Goal: Task Accomplishment & Management: Manage account settings

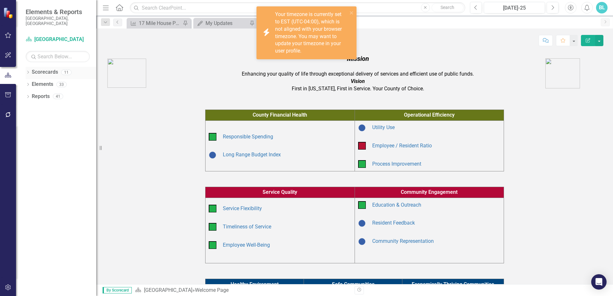
click at [28, 71] on icon "Dropdown" at bounding box center [28, 73] width 4 height 4
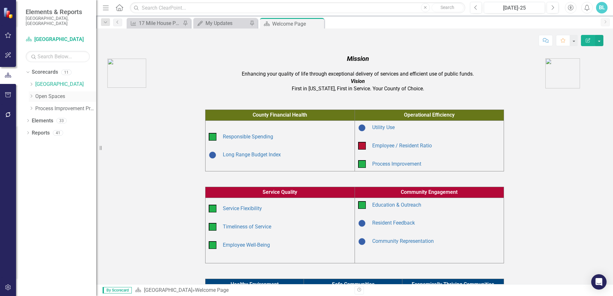
click at [32, 94] on icon "Dropdown" at bounding box center [31, 96] width 5 height 4
click at [63, 105] on link "Open Space (Operations)" at bounding box center [69, 108] width 55 height 7
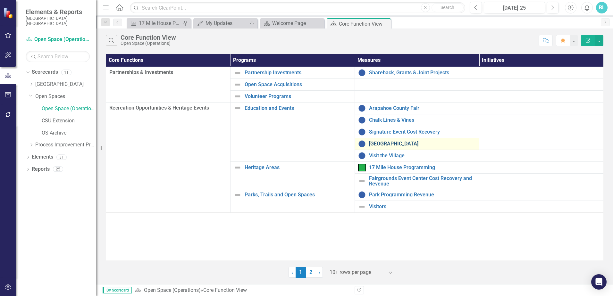
click at [388, 142] on link "[GEOGRAPHIC_DATA]" at bounding box center [422, 144] width 107 height 6
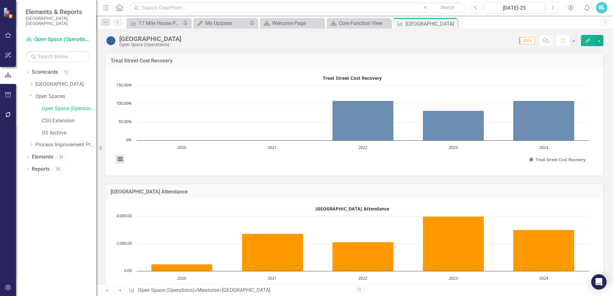
click at [118, 160] on button "View chart menu, Treat Street Cost Recovery" at bounding box center [120, 159] width 9 height 9
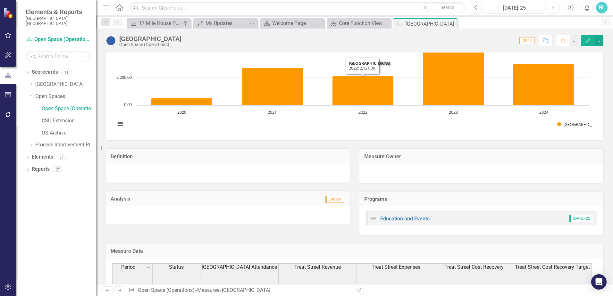
scroll to position [166, 0]
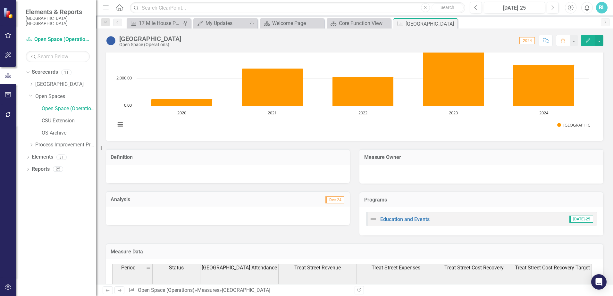
click at [590, 39] on icon "button" at bounding box center [588, 40] width 4 height 4
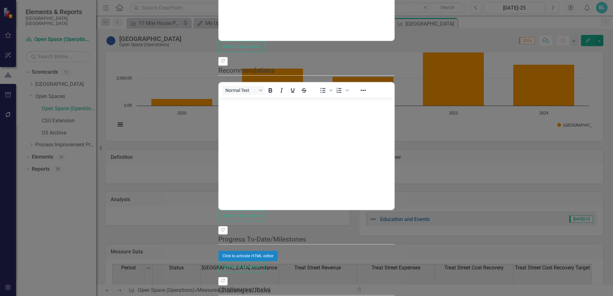
scroll to position [0, 0]
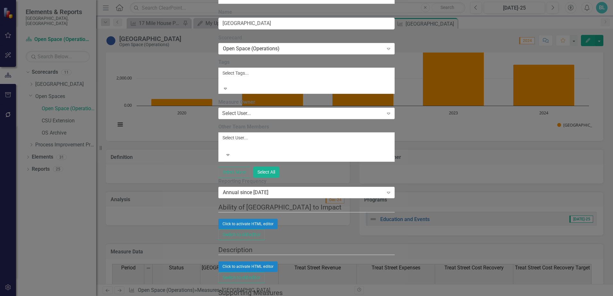
click at [227, 88] on icon at bounding box center [225, 89] width 3 height 2
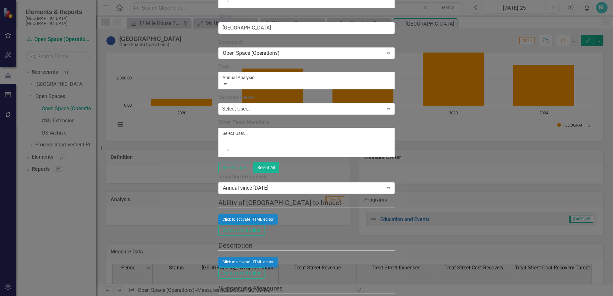
type input "Annual Analysis"
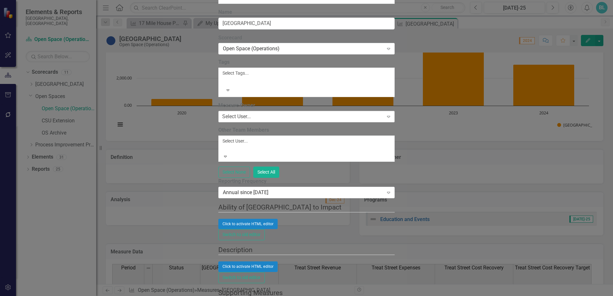
click at [392, 114] on icon "Expand" at bounding box center [389, 116] width 6 height 5
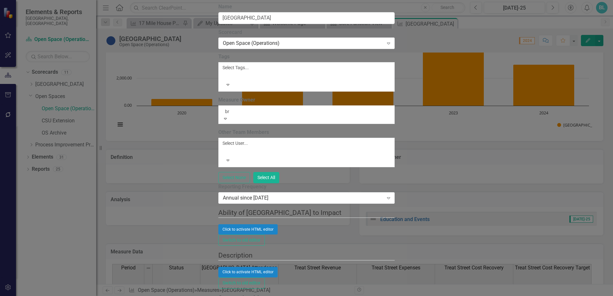
scroll to position [146, 0]
type input "bre"
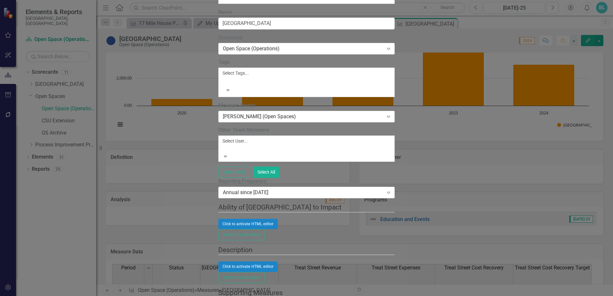
click at [223, 145] on div at bounding box center [223, 149] width 1 height 8
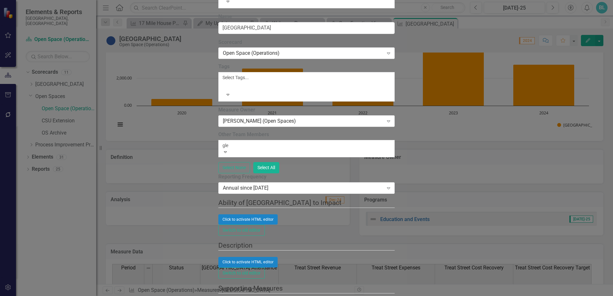
type input "[PERSON_NAME]"
click at [112, 296] on span "[PERSON_NAME] (Open Spaces)" at bounding box center [56, 300] width 112 height 6
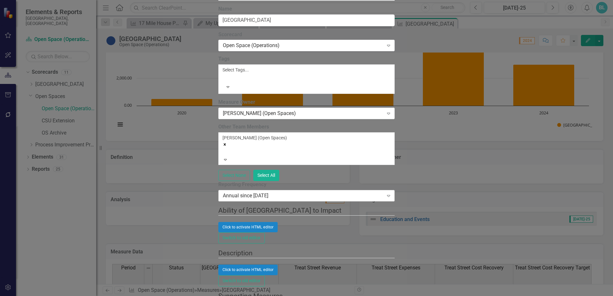
scroll to position [225, 0]
click at [278, 265] on button "Click to activate HTML editor" at bounding box center [247, 270] width 59 height 10
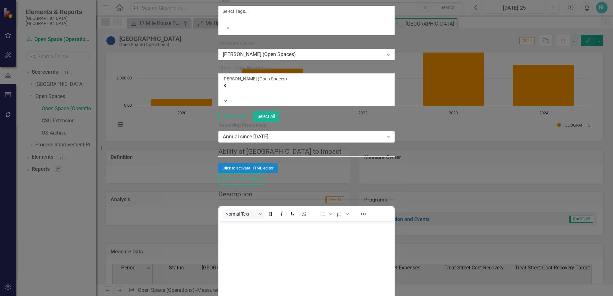
scroll to position [0, 0]
click at [243, 237] on body "Rich Text Area. Press ALT-0 for help." at bounding box center [306, 270] width 175 height 96
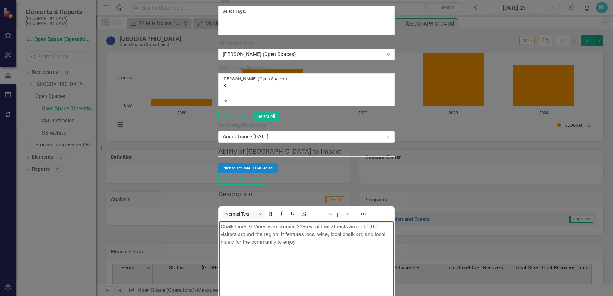
scroll to position [1251, 0]
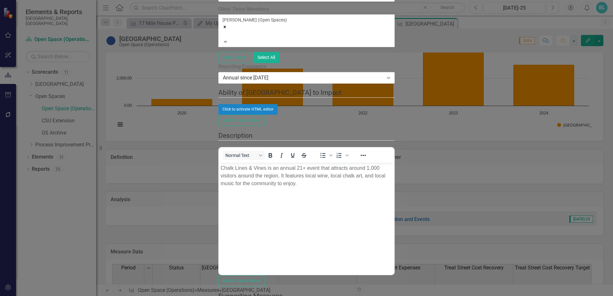
scroll to position [0, 0]
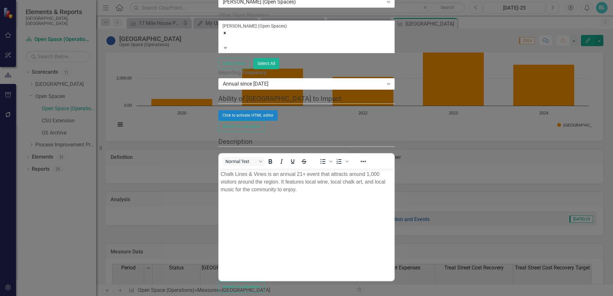
type input "matt"
click at [112, 296] on span "[PERSON_NAME] (Open Spaces)" at bounding box center [56, 300] width 112 height 6
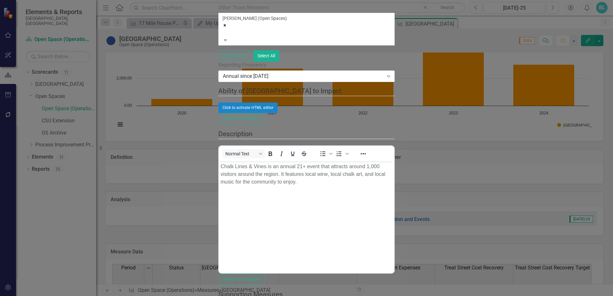
scroll to position [2005, 0]
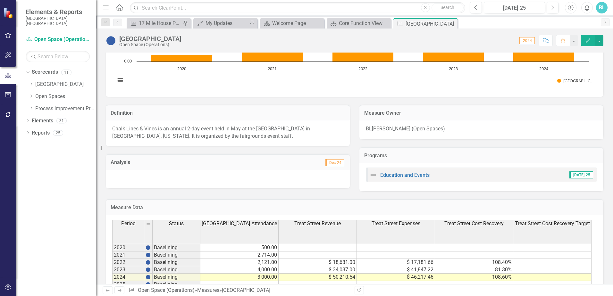
scroll to position [231, 0]
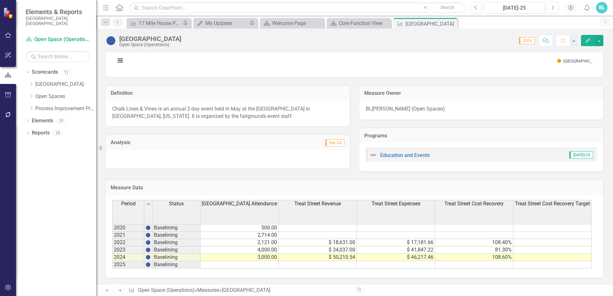
click at [591, 41] on button "Edit" at bounding box center [588, 40] width 14 height 11
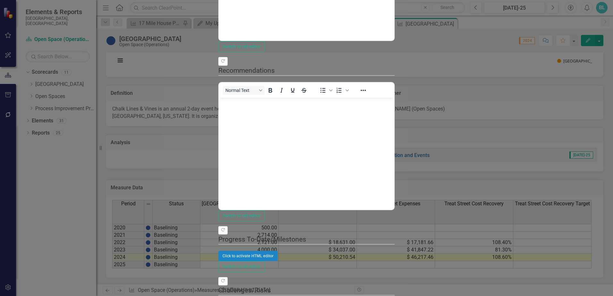
scroll to position [647, 0]
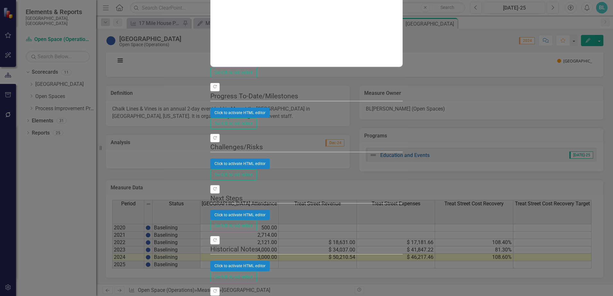
checkbox input "false"
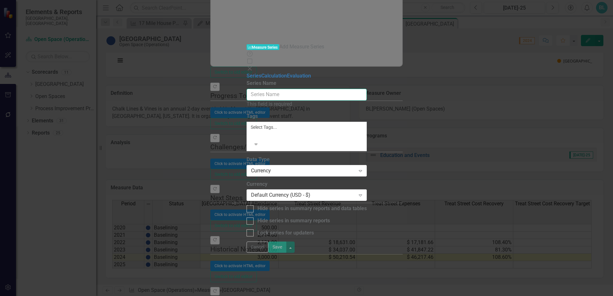
click at [291, 89] on input "Series Name" at bounding box center [307, 95] width 120 height 12
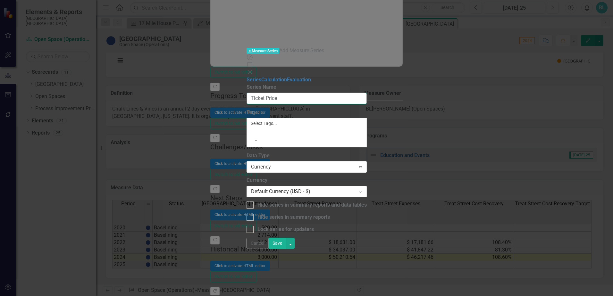
type input "Ticket Price"
click at [252, 127] on div at bounding box center [251, 131] width 1 height 8
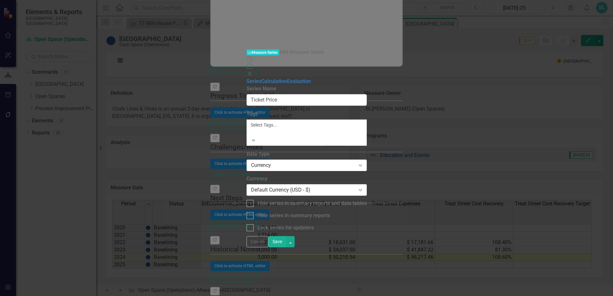
click at [252, 129] on div at bounding box center [251, 133] width 1 height 8
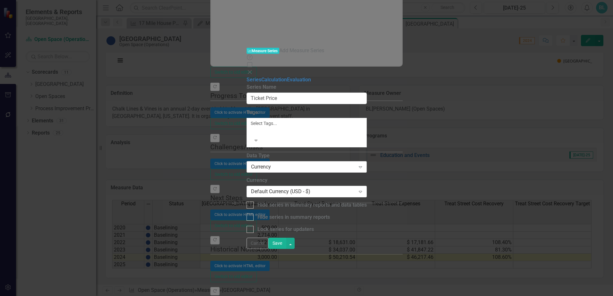
click at [257, 164] on div "Currency" at bounding box center [303, 167] width 105 height 7
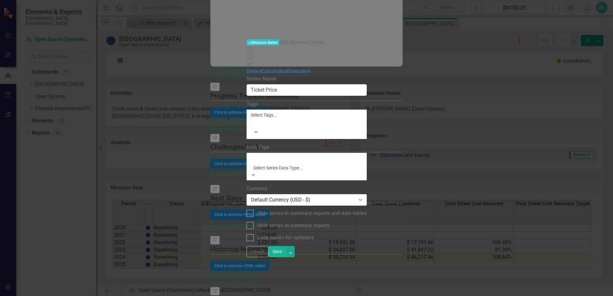
click at [248, 296] on div "Currency" at bounding box center [306, 299] width 613 height 7
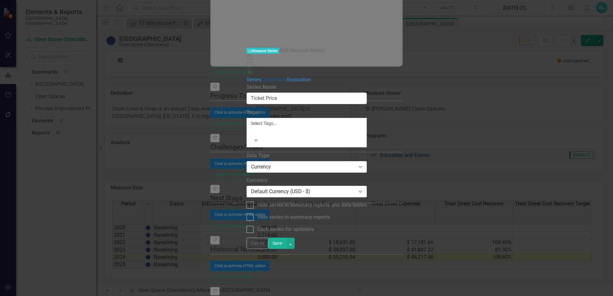
click at [261, 77] on link "Calculation" at bounding box center [274, 80] width 26 height 6
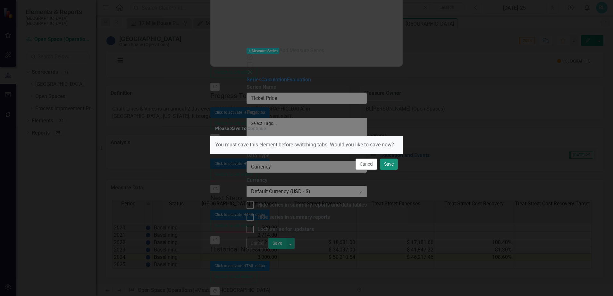
click at [389, 166] on button "Save" at bounding box center [389, 164] width 18 height 11
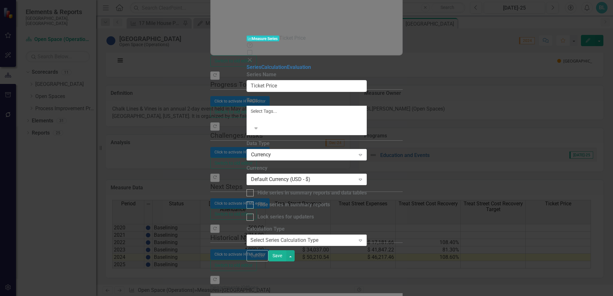
click at [364, 238] on icon "Expand" at bounding box center [360, 240] width 6 height 5
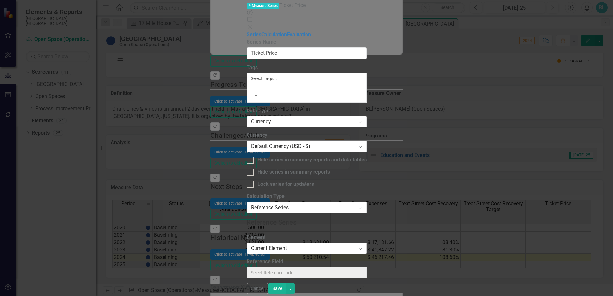
click at [266, 245] on div "Current Element" at bounding box center [303, 248] width 105 height 7
click at [287, 38] on link "Evaluation" at bounding box center [299, 34] width 24 height 6
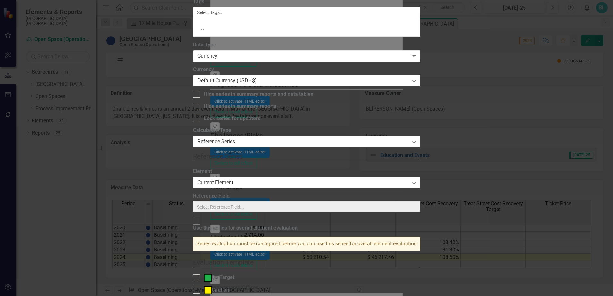
click at [245, 138] on div "Reference Series" at bounding box center [304, 141] width 212 height 7
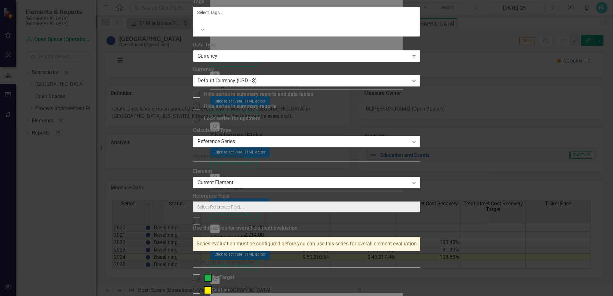
click at [285, 179] on div "Current Element" at bounding box center [304, 182] width 212 height 7
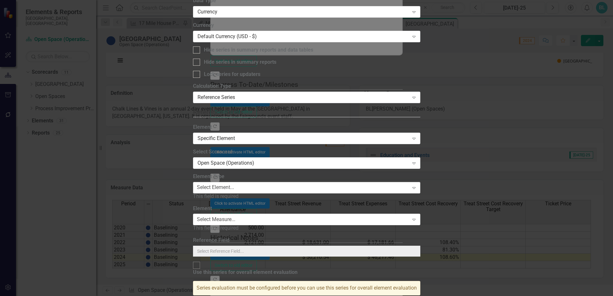
click at [234, 184] on div "Select Element..." at bounding box center [215, 187] width 37 height 7
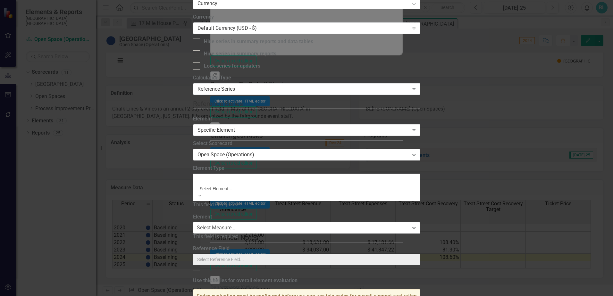
click at [277, 296] on div "Program" at bounding box center [306, 299] width 613 height 7
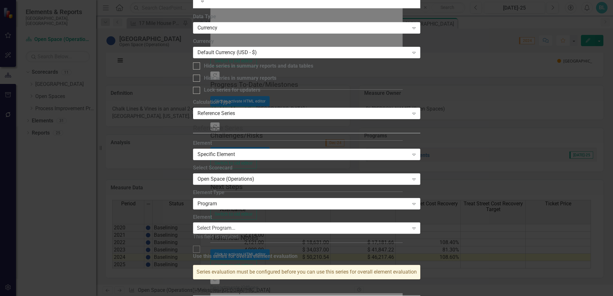
click at [235, 225] on div "Select Program..." at bounding box center [216, 228] width 38 height 7
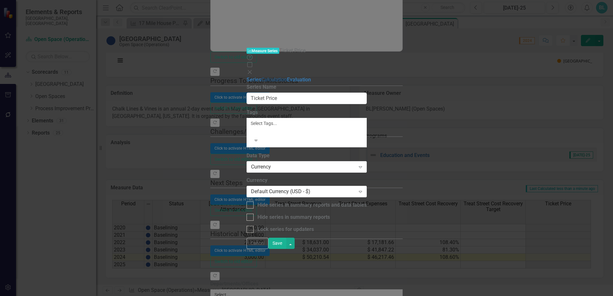
click at [261, 77] on link "Calculation" at bounding box center [274, 80] width 26 height 6
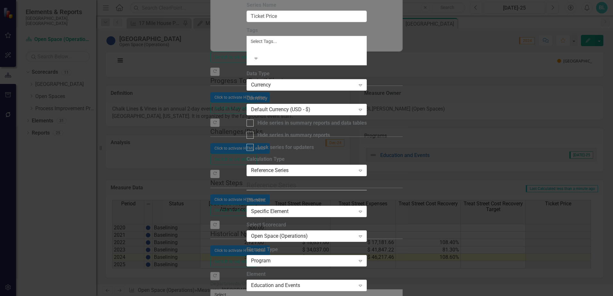
click at [362, 211] on icon at bounding box center [360, 212] width 3 height 2
click at [364, 168] on icon "Expand" at bounding box center [360, 170] width 6 height 5
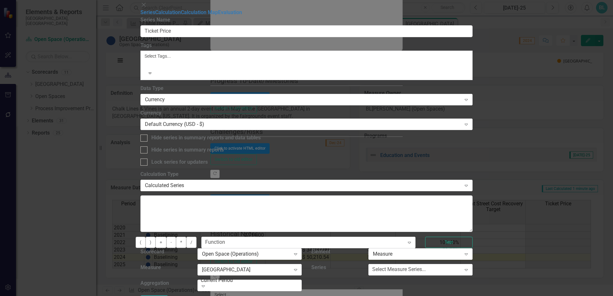
click at [207, 284] on icon "Expand" at bounding box center [203, 286] width 6 height 5
click at [426, 266] on div "Select Measure Series..." at bounding box center [399, 269] width 54 height 7
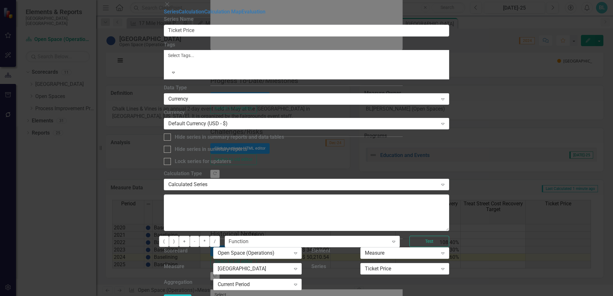
click at [299, 282] on icon "Expand" at bounding box center [296, 284] width 6 height 5
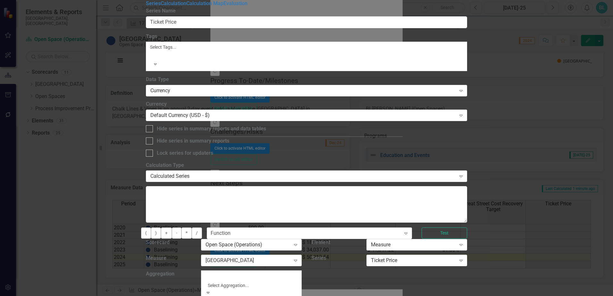
click at [328, 296] on div "Current Period" at bounding box center [306, 299] width 613 height 7
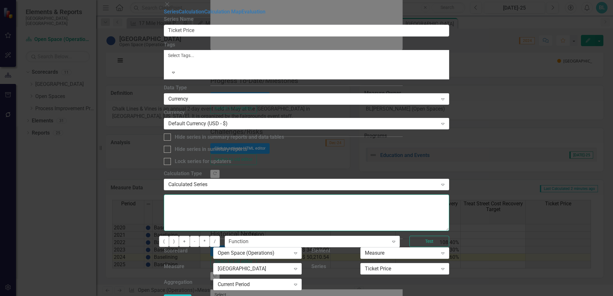
click at [340, 195] on textarea at bounding box center [306, 213] width 285 height 37
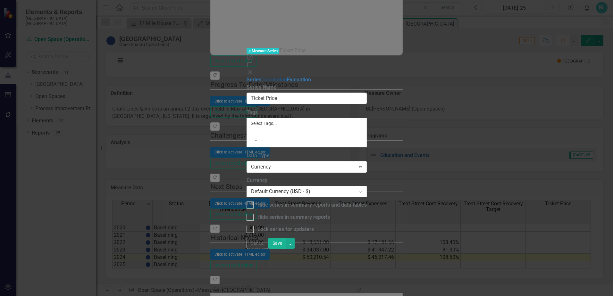
click at [261, 77] on link "Calculation" at bounding box center [274, 80] width 26 height 6
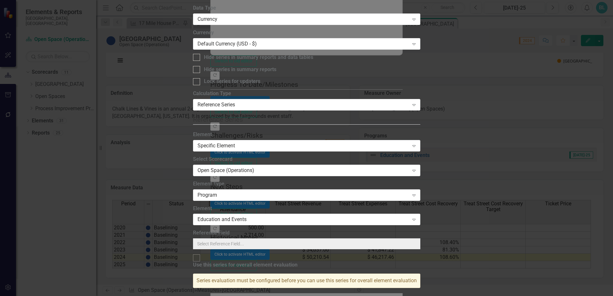
checkbox input "true"
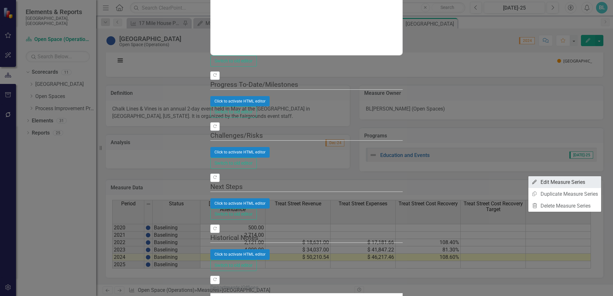
click at [585, 181] on link "Edit Edit Measure Series" at bounding box center [565, 182] width 73 height 12
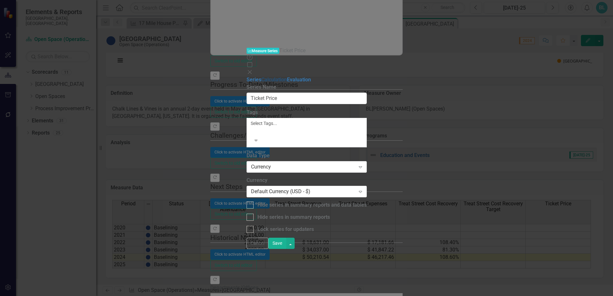
click at [261, 77] on link "Calculation" at bounding box center [274, 80] width 26 height 6
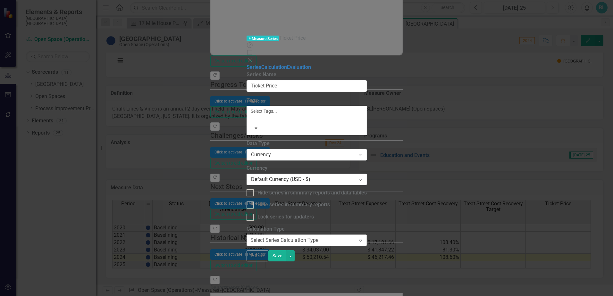
click at [364, 238] on icon "Expand" at bounding box center [360, 240] width 6 height 5
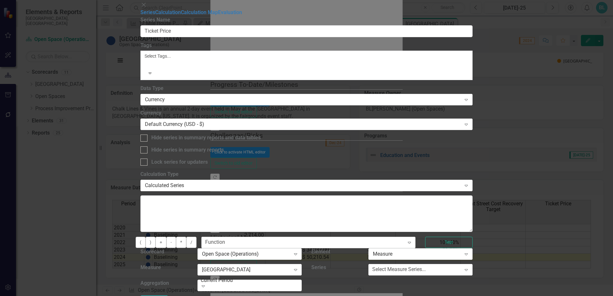
click at [406, 240] on icon "Expand" at bounding box center [409, 242] width 6 height 5
click at [470, 183] on icon "Expand" at bounding box center [466, 185] width 6 height 5
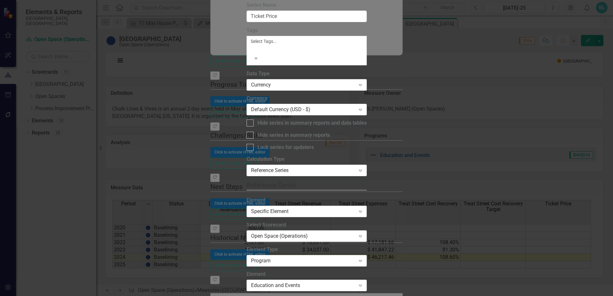
click at [364, 209] on icon "Expand" at bounding box center [360, 211] width 6 height 5
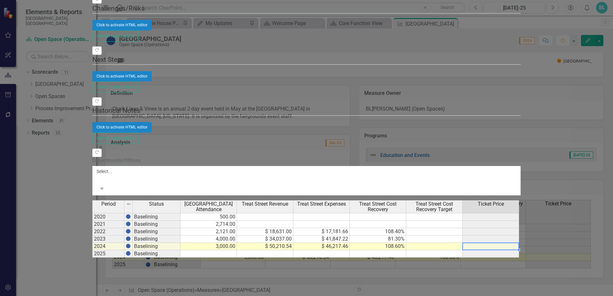
click at [519, 243] on td at bounding box center [491, 246] width 56 height 7
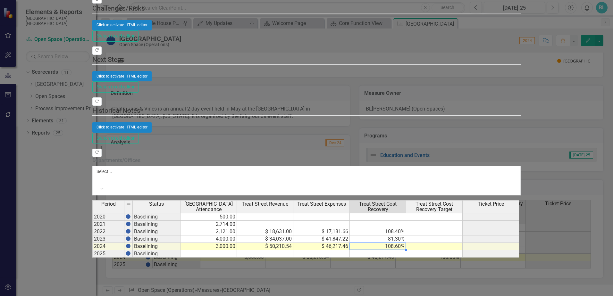
click at [406, 243] on td "108.60%" at bounding box center [378, 246] width 56 height 7
click at [519, 243] on td at bounding box center [491, 246] width 56 height 7
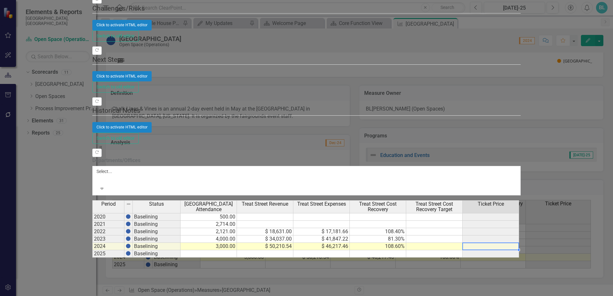
click at [519, 243] on td at bounding box center [491, 246] width 56 height 7
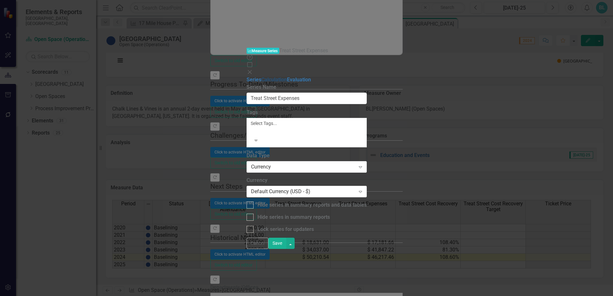
click at [261, 77] on link "Calculation" at bounding box center [274, 80] width 26 height 6
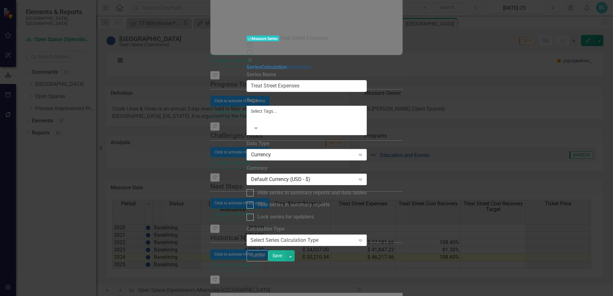
click at [287, 64] on link "Evaluation" at bounding box center [299, 67] width 24 height 6
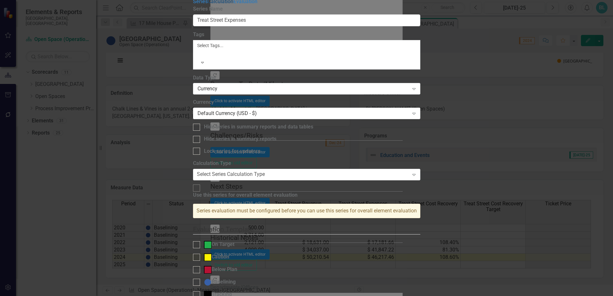
click at [208, 4] on link "Calculation" at bounding box center [221, 1] width 26 height 6
click at [193, 4] on link "Series" at bounding box center [200, 1] width 15 height 6
click at [193, 59] on div "Measure Series Measure Series Treat Street Expenses Help Maximize Close Series …" at bounding box center [306, 148] width 227 height 359
click at [193, 62] on div "Measure Series Measure Series Treat Street Expenses Help Maximize Close Series …" at bounding box center [306, 148] width 227 height 359
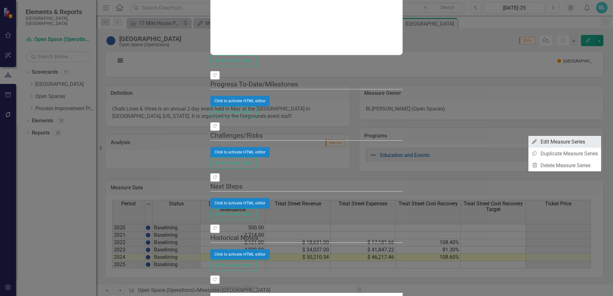
click at [580, 143] on link "Edit Edit Measure Series" at bounding box center [565, 142] width 73 height 12
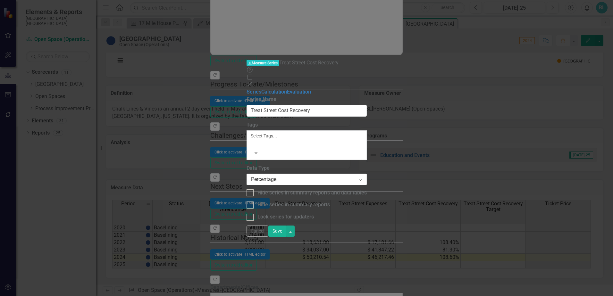
click at [251, 82] on icon at bounding box center [250, 84] width 4 height 4
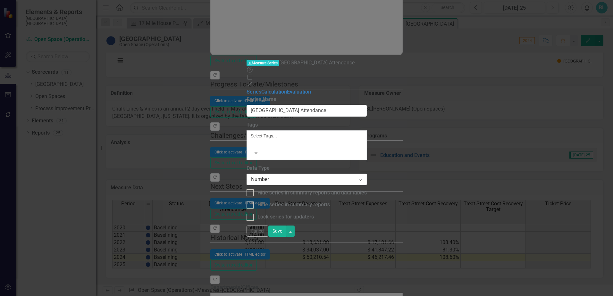
click at [253, 82] on icon "Close" at bounding box center [250, 84] width 6 height 5
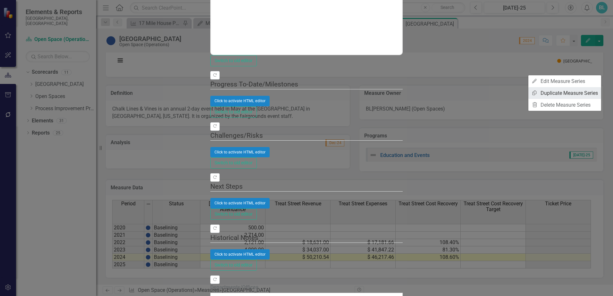
click at [584, 93] on link "Copy Duplicate Measure Series" at bounding box center [565, 93] width 73 height 12
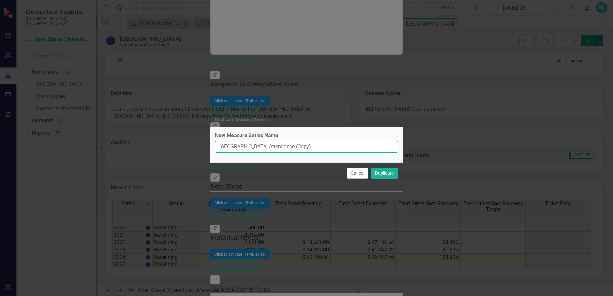
drag, startPoint x: 297, startPoint y: 149, endPoint x: 214, endPoint y: 142, distance: 83.0
click at [214, 142] on div "New Measure Series Name [GEOGRAPHIC_DATA] Attendance (Copy)" at bounding box center [306, 144] width 192 height 35
type input "Ticket Price"
click at [392, 176] on button "Duplicate" at bounding box center [384, 173] width 27 height 11
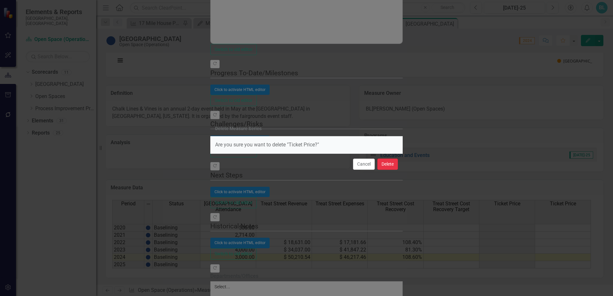
click at [387, 166] on button "Delete" at bounding box center [388, 164] width 21 height 11
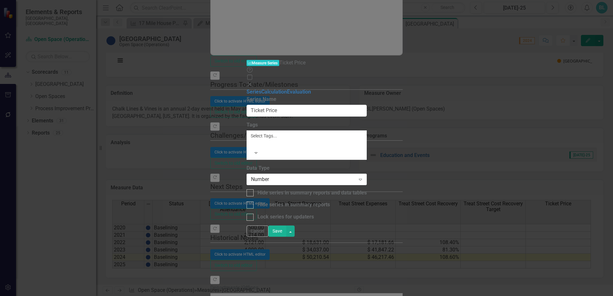
click at [253, 82] on icon "Close" at bounding box center [250, 84] width 6 height 5
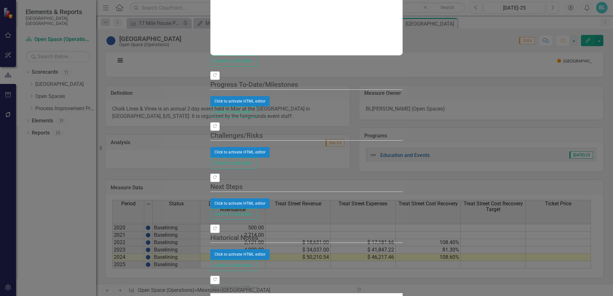
click at [210, 79] on div "Measure Measure Treat Street Help Maximize Close Update Fields Edit Fields Upda…" at bounding box center [306, 148] width 192 height 1001
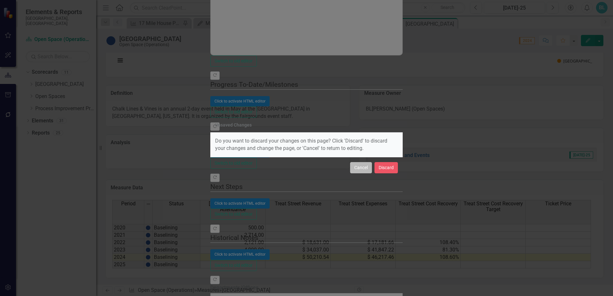
click at [365, 167] on button "Cancel" at bounding box center [361, 167] width 22 height 11
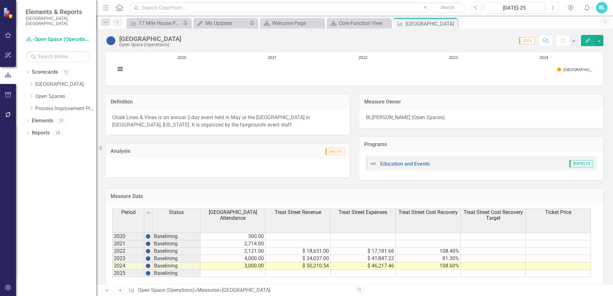
scroll to position [231, 0]
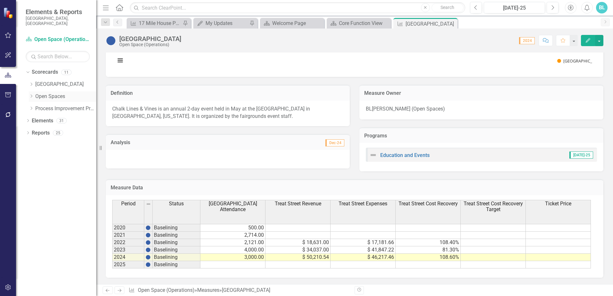
click at [31, 94] on icon "Dropdown" at bounding box center [31, 96] width 5 height 4
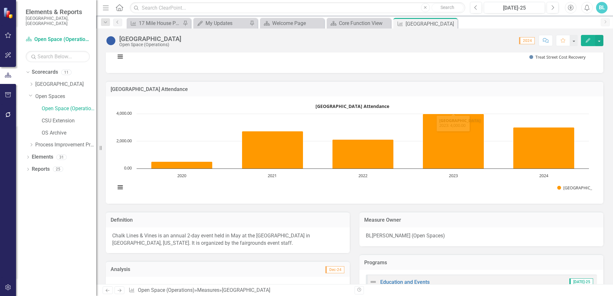
click at [584, 42] on button "Edit" at bounding box center [588, 40] width 14 height 11
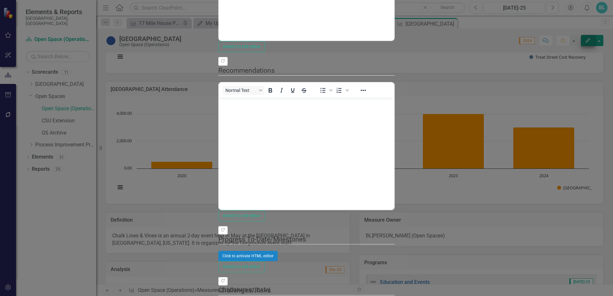
scroll to position [0, 0]
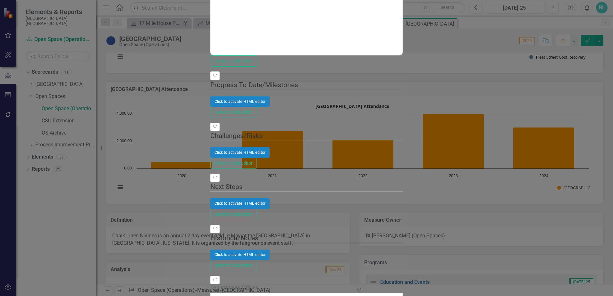
checkbox input "false"
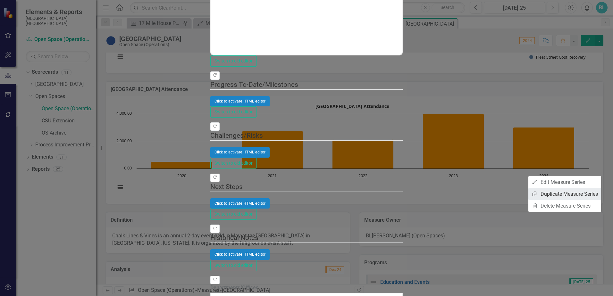
click at [584, 194] on link "Copy Duplicate Measure Series" at bounding box center [565, 194] width 73 height 12
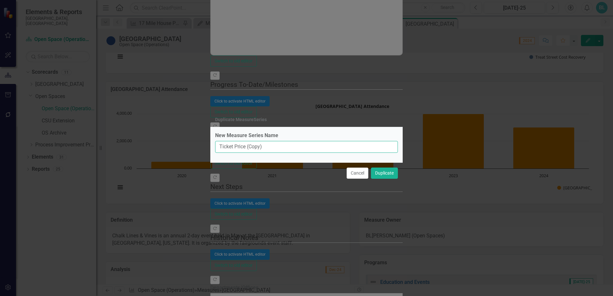
click at [221, 147] on input "Ticket Price (Copy)" at bounding box center [306, 147] width 183 height 12
click at [291, 149] on input "Early Bird Ticket Price (Copy)" at bounding box center [306, 147] width 183 height 12
click at [241, 147] on input "Early Bird Ticket Price" at bounding box center [306, 147] width 183 height 12
type input "Pre-Sale Ticket Price"
click at [390, 171] on button "Duplicate" at bounding box center [384, 173] width 27 height 11
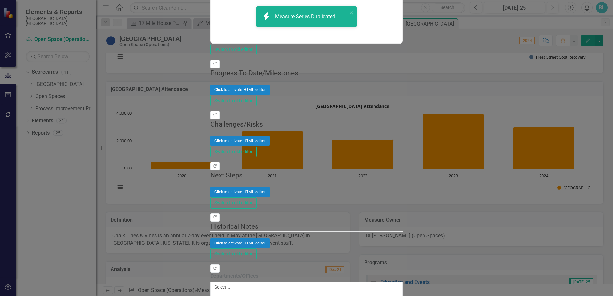
drag, startPoint x: 375, startPoint y: 189, endPoint x: 374, endPoint y: 179, distance: 10.1
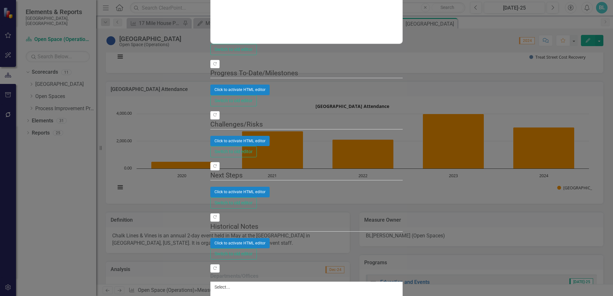
drag, startPoint x: 368, startPoint y: 193, endPoint x: 368, endPoint y: 181, distance: 12.2
drag, startPoint x: 509, startPoint y: 190, endPoint x: 508, endPoint y: 171, distance: 18.9
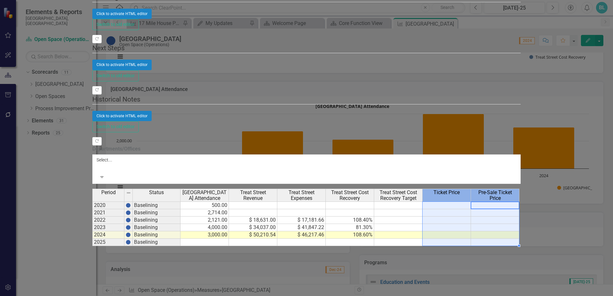
drag, startPoint x: 589, startPoint y: 29, endPoint x: 526, endPoint y: 29, distance: 63.5
click at [520, 189] on tr "Period Status [GEOGRAPHIC_DATA] Attendance Treat Street Revenue [GEOGRAPHIC_DAT…" at bounding box center [305, 195] width 427 height 13
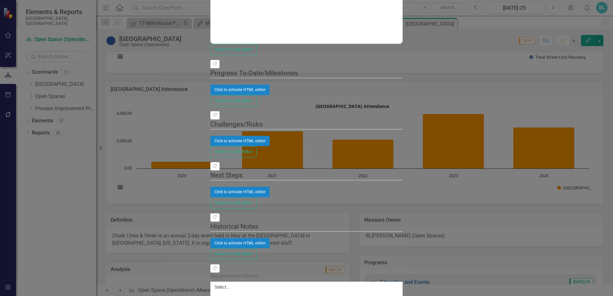
drag, startPoint x: 488, startPoint y: 190, endPoint x: 335, endPoint y: 184, distance: 153.1
drag, startPoint x: 185, startPoint y: 192, endPoint x: 187, endPoint y: 168, distance: 24.5
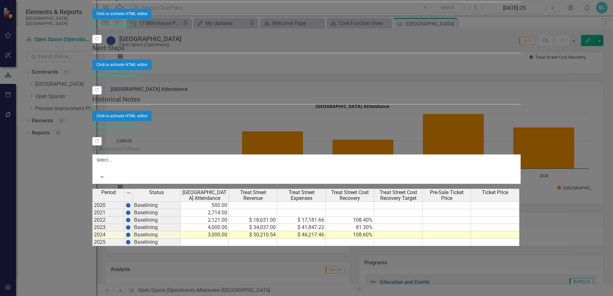
click at [471, 232] on td at bounding box center [447, 235] width 48 height 7
type textarea "10"
click at [520, 232] on td at bounding box center [495, 235] width 48 height 7
type textarea "12"
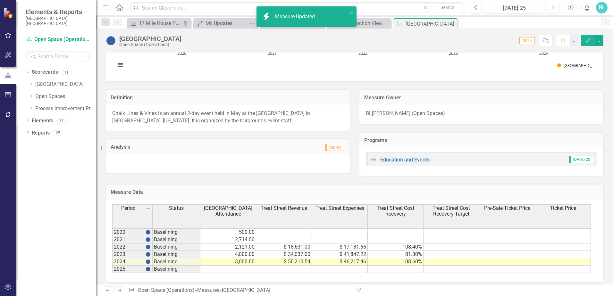
scroll to position [231, 0]
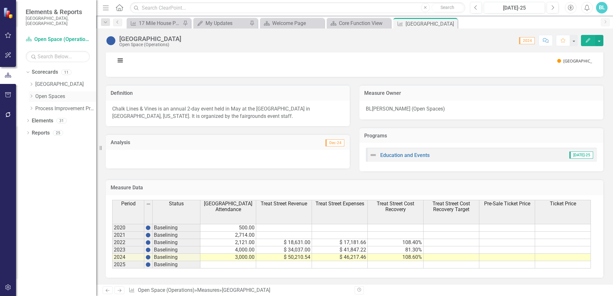
click at [32, 95] on icon at bounding box center [32, 96] width 2 height 3
click at [47, 106] on link "Open Space (Operations)" at bounding box center [69, 108] width 55 height 7
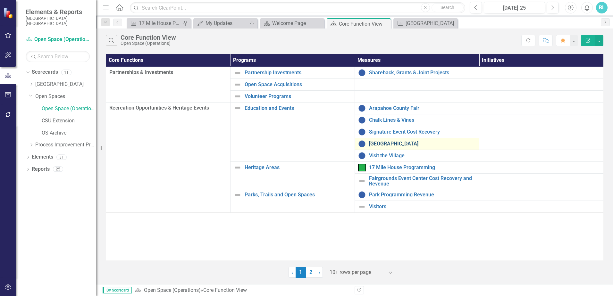
click at [379, 143] on link "[GEOGRAPHIC_DATA]" at bounding box center [422, 144] width 107 height 6
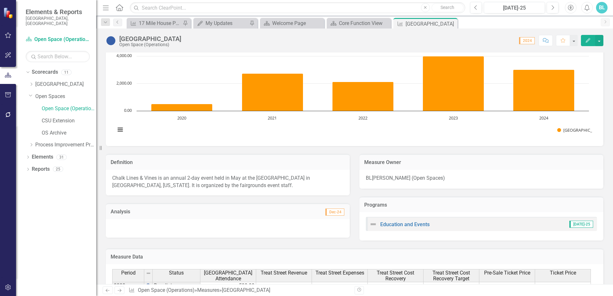
scroll to position [226, 0]
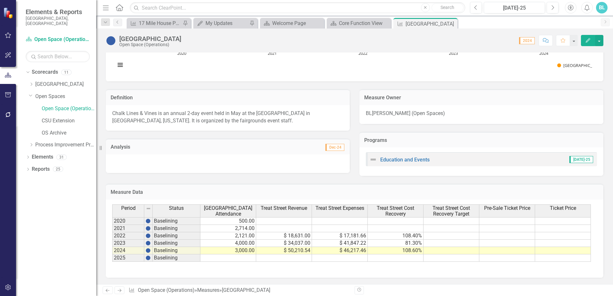
click at [589, 43] on button "Edit" at bounding box center [588, 40] width 14 height 11
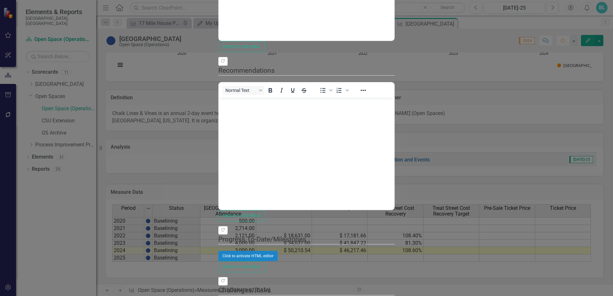
scroll to position [0, 0]
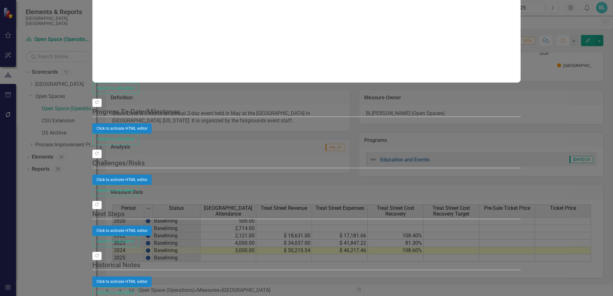
type textarea "10"
type textarea "12"
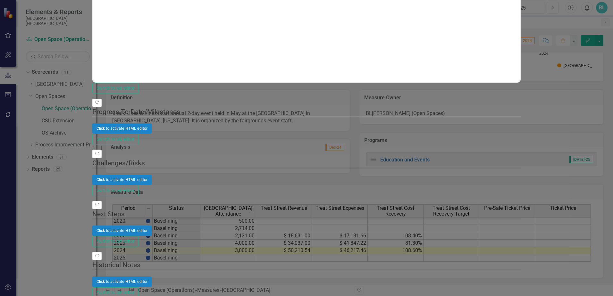
type textarea "12"
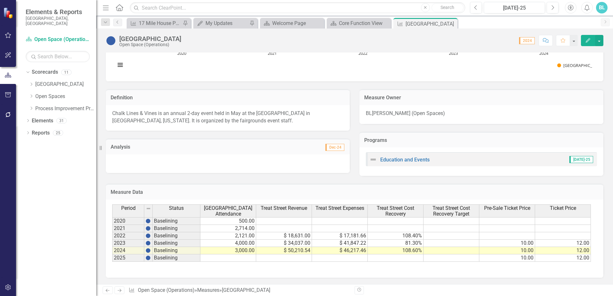
click at [523, 244] on td "10.00" at bounding box center [508, 243] width 56 height 7
click at [592, 42] on button "Edit" at bounding box center [588, 40] width 14 height 11
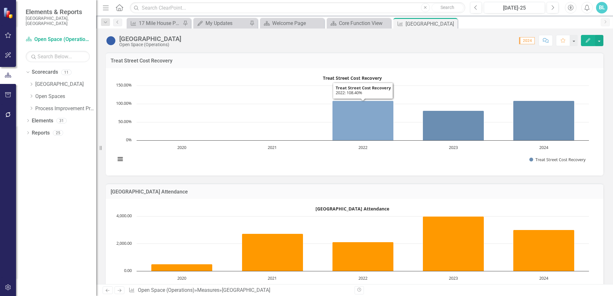
scroll to position [128, 0]
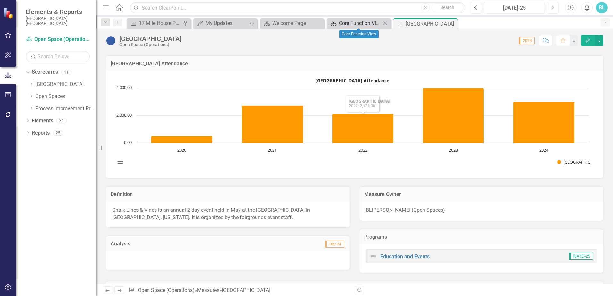
click at [373, 25] on div "Core Function View" at bounding box center [360, 23] width 42 height 8
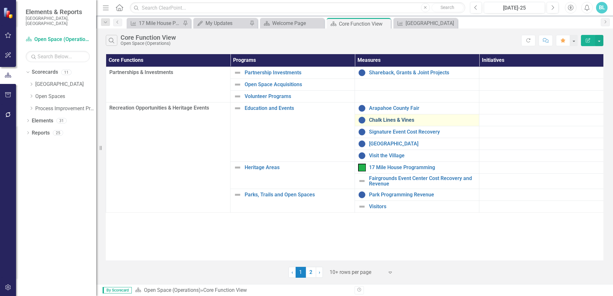
click at [380, 120] on link "Chalk Lines & Vines" at bounding box center [422, 120] width 107 height 6
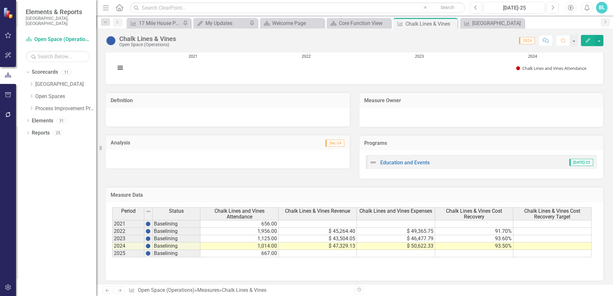
scroll to position [225, 0]
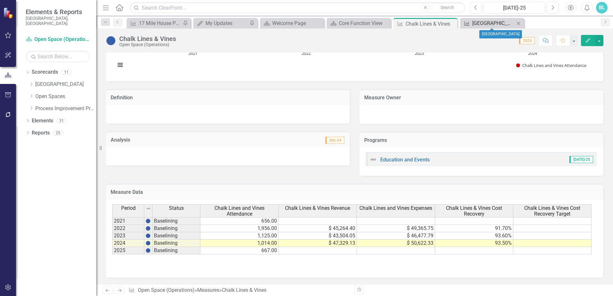
click at [481, 22] on div "[GEOGRAPHIC_DATA]" at bounding box center [493, 23] width 42 height 8
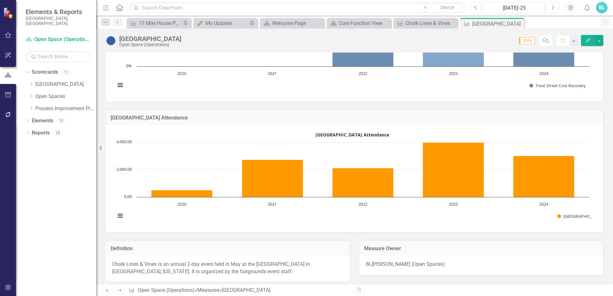
scroll to position [160, 0]
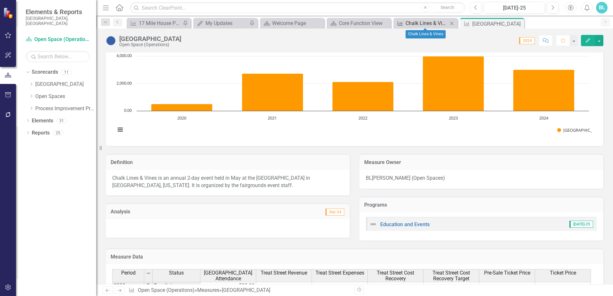
click at [426, 23] on div "Chalk Lines & Vines" at bounding box center [427, 23] width 42 height 8
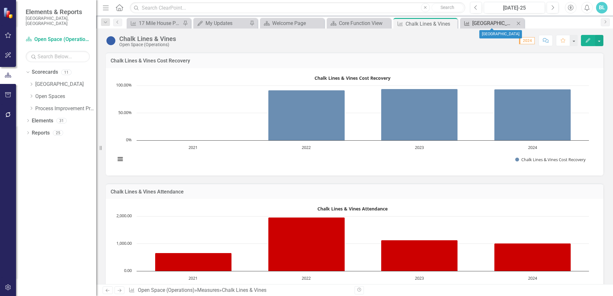
click at [486, 25] on div "[GEOGRAPHIC_DATA]" at bounding box center [493, 23] width 42 height 8
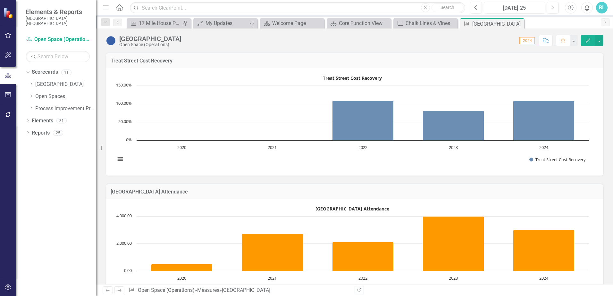
click at [586, 41] on icon "Edit" at bounding box center [588, 40] width 6 height 4
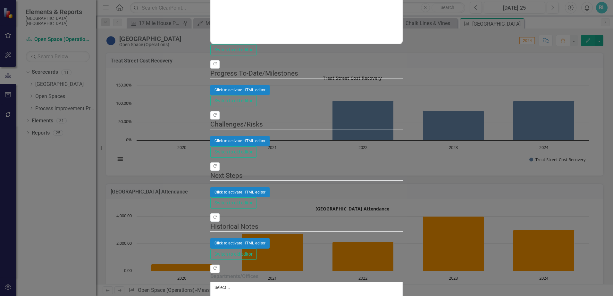
checkbox input "false"
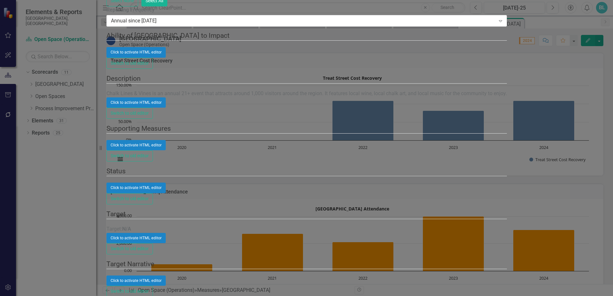
scroll to position [257, 0]
click at [323, 108] on div "Click to activate HTML editor" at bounding box center [306, 103] width 401 height 10
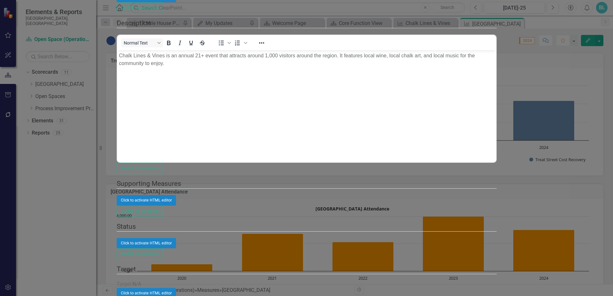
scroll to position [0, 0]
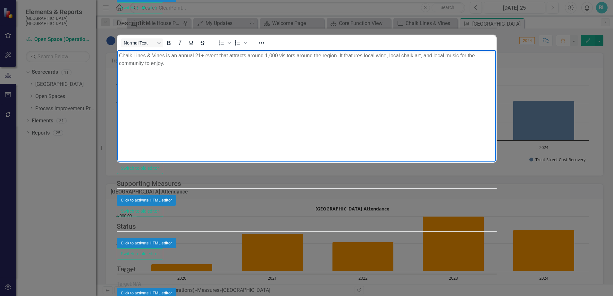
drag, startPoint x: 440, startPoint y: 192, endPoint x: 197, endPoint y: 90, distance: 263.7
click at [197, 90] on body "Chalk Lines & Vines is an annual 21+ event that attracts around 1,000 visitors …" at bounding box center [306, 98] width 379 height 96
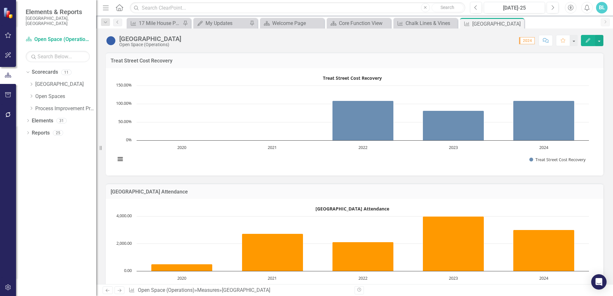
click at [557, 78] on rect "Interactive chart" at bounding box center [352, 121] width 480 height 96
click at [525, 73] on rect "Interactive chart" at bounding box center [352, 121] width 480 height 96
click at [109, 7] on icon "Menu" at bounding box center [106, 7] width 8 height 7
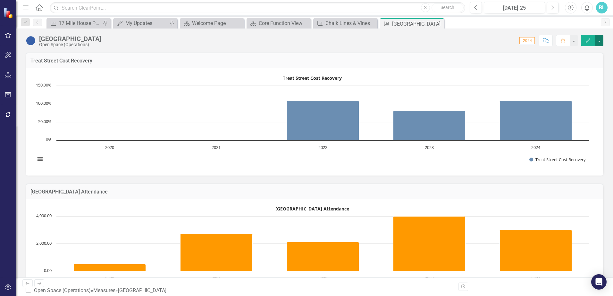
click at [598, 39] on button "button" at bounding box center [599, 40] width 8 height 11
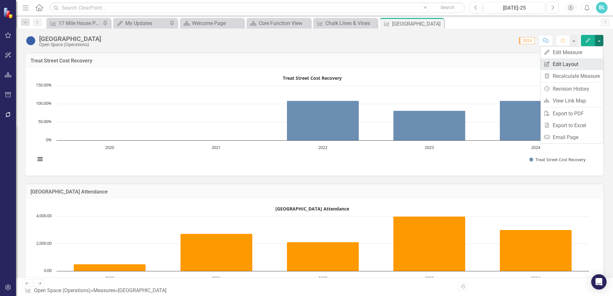
click at [574, 66] on link "Edit Report Edit Layout" at bounding box center [572, 64] width 63 height 12
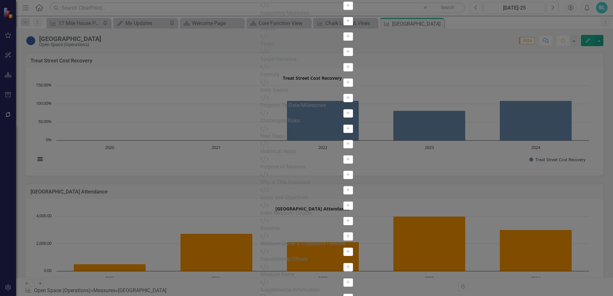
click at [346, 7] on icon "Add" at bounding box center [348, 6] width 5 height 4
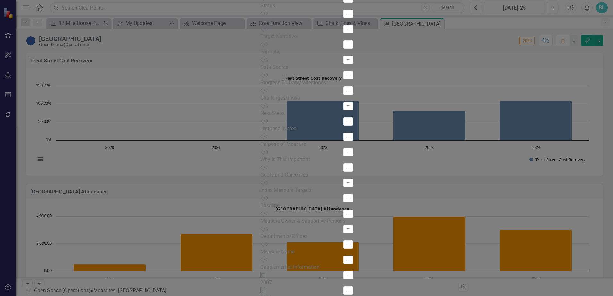
drag, startPoint x: 288, startPoint y: 41, endPoint x: 291, endPoint y: 92, distance: 51.7
drag, startPoint x: 336, startPoint y: 42, endPoint x: 334, endPoint y: 50, distance: 8.1
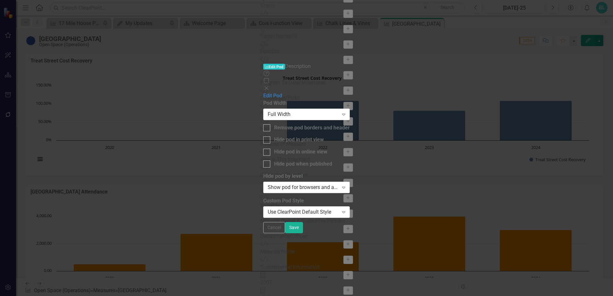
click at [347, 185] on icon "Expand" at bounding box center [344, 187] width 6 height 5
click at [270, 86] on icon "Close" at bounding box center [266, 88] width 6 height 5
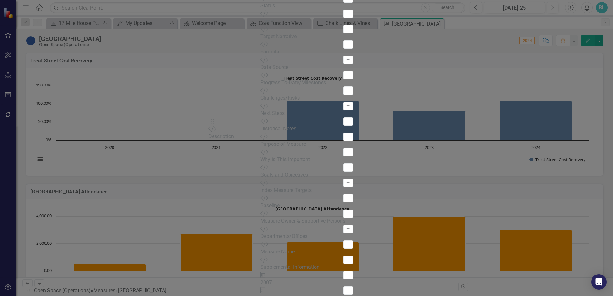
drag, startPoint x: 220, startPoint y: 42, endPoint x: 221, endPoint y: 124, distance: 81.8
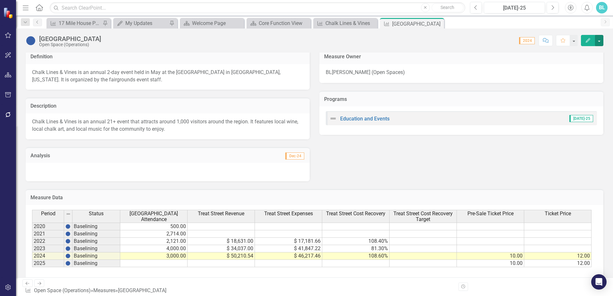
scroll to position [272, 0]
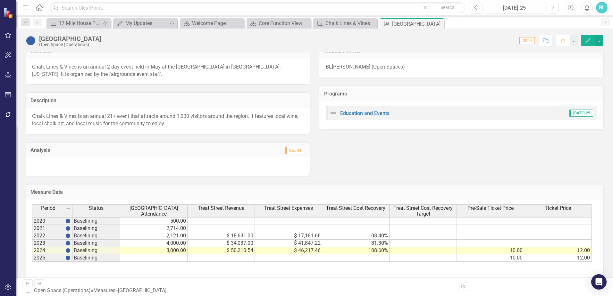
click at [537, 235] on td at bounding box center [557, 236] width 67 height 7
click at [590, 41] on icon "Edit" at bounding box center [588, 40] width 6 height 4
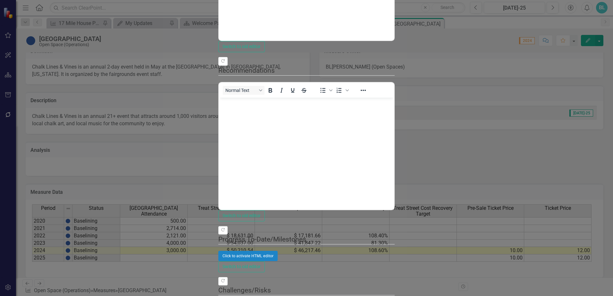
scroll to position [0, 0]
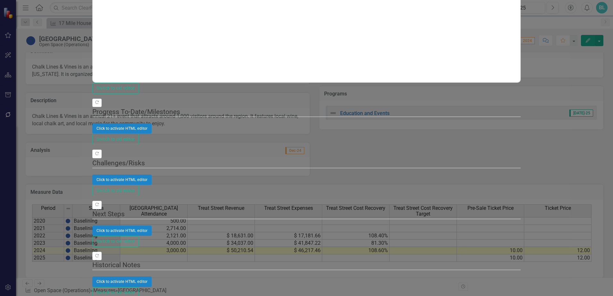
type textarea "10/ Free Costume"
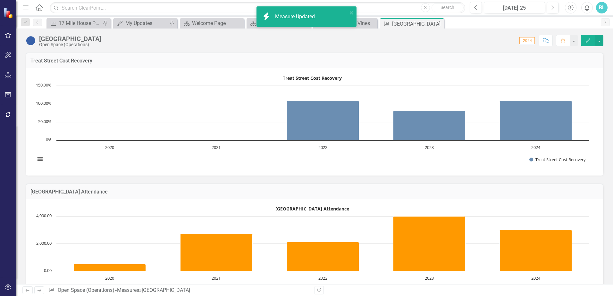
scroll to position [272, 0]
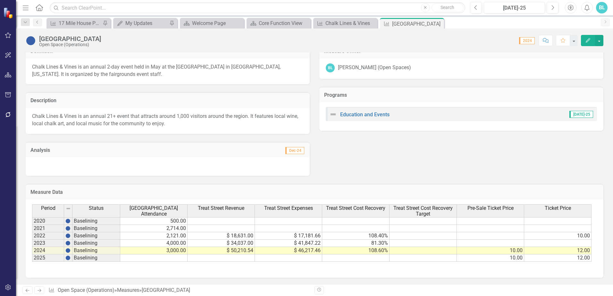
click at [585, 40] on icon "Edit" at bounding box center [588, 40] width 6 height 4
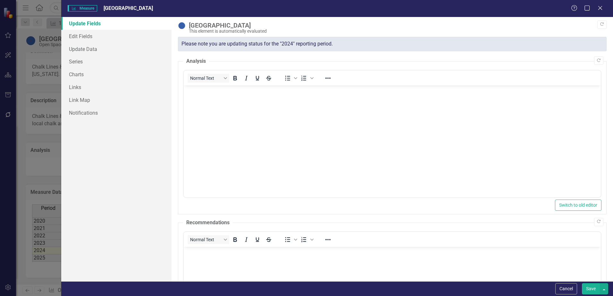
scroll to position [0, 0]
click at [77, 38] on link "Edit Fields" at bounding box center [116, 36] width 110 height 13
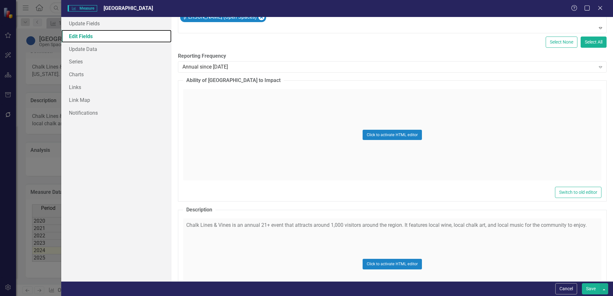
scroll to position [192, 0]
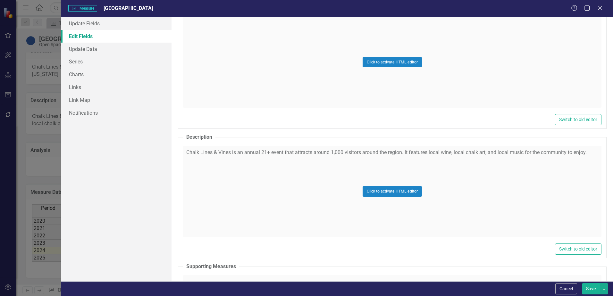
click at [588, 153] on div "Click to activate HTML editor" at bounding box center [392, 191] width 419 height 91
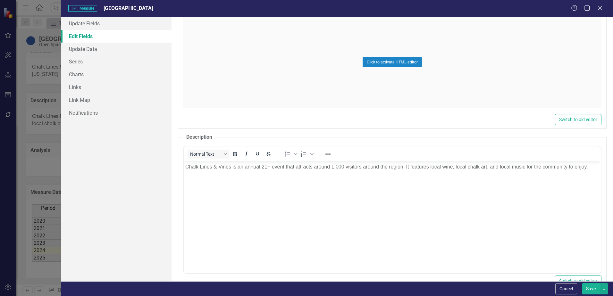
scroll to position [0, 0]
click at [591, 168] on p "Chalk Lines & Vines is an annual 21+ event that attracts around 1,000 visitors …" at bounding box center [392, 167] width 414 height 8
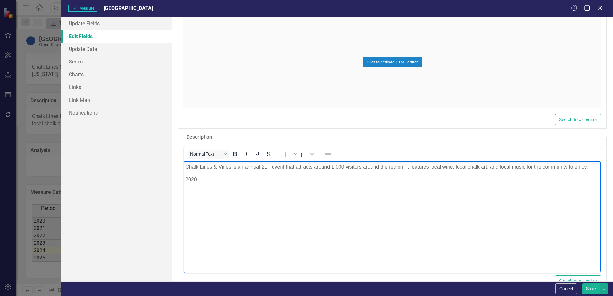
click at [211, 181] on p "2020 -" at bounding box center [392, 180] width 414 height 8
click at [211, 190] on p "2021 -" at bounding box center [392, 193] width 414 height 8
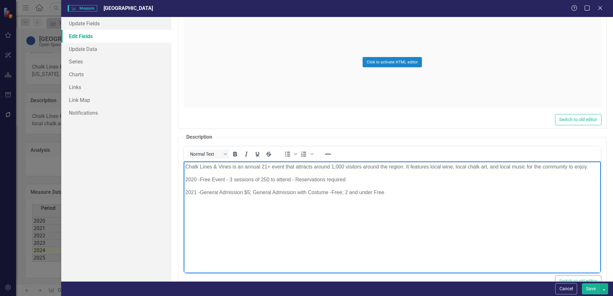
click at [399, 193] on p "2021 - General Admission $5; General Admission with Costume -Free; 2 and under …" at bounding box center [392, 193] width 414 height 8
click at [217, 206] on p "2022 -" at bounding box center [392, 206] width 414 height 8
click at [190, 218] on p "Rich Text Area. Press ALT-0 for help." at bounding box center [392, 219] width 414 height 8
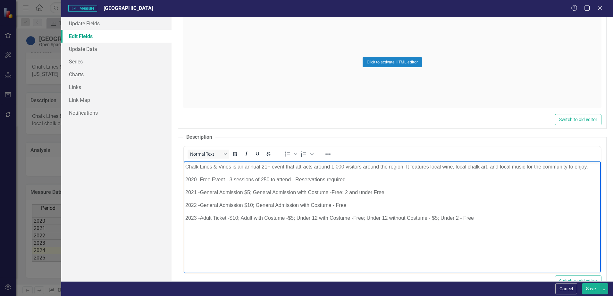
click at [591, 168] on p "Chalk Lines & Vines is an annual 21+ event that attracts around 1,000 visitors …" at bounding box center [392, 167] width 414 height 8
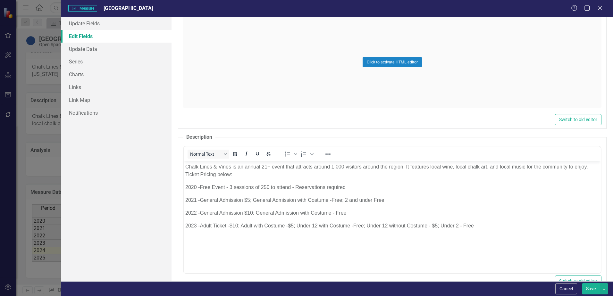
click at [593, 287] on button "Save" at bounding box center [591, 289] width 18 height 11
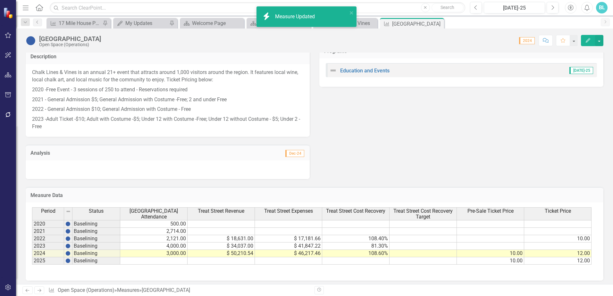
scroll to position [319, 0]
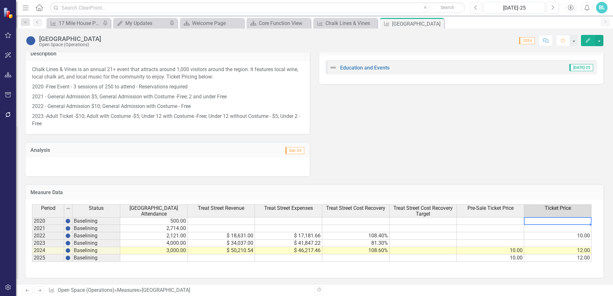
click at [578, 222] on td at bounding box center [557, 221] width 67 height 8
type textarea "0"
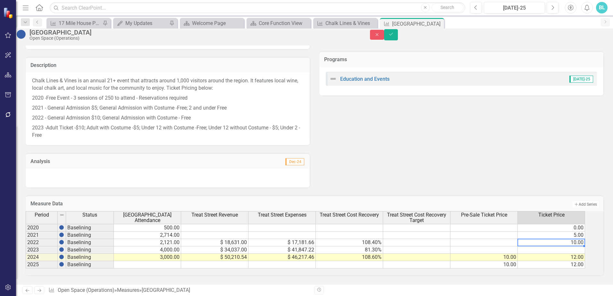
type textarea "10"
type textarea "2"
type textarea "12"
click at [509, 215] on th "Pre-Sale Ticket Price" at bounding box center [484, 217] width 67 height 13
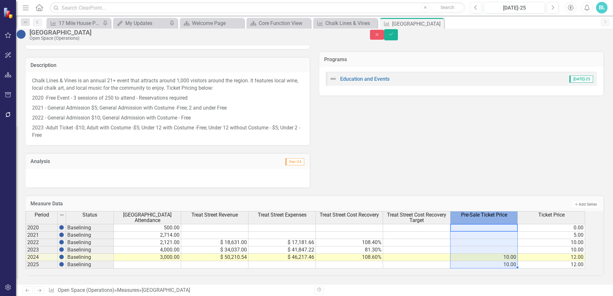
scroll to position [319, 0]
click at [394, 36] on icon "Save" at bounding box center [391, 34] width 6 height 4
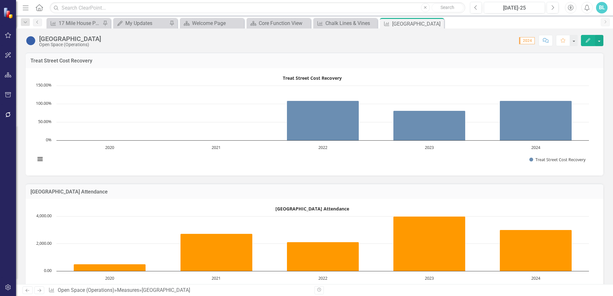
click at [587, 41] on icon "Edit" at bounding box center [588, 40] width 6 height 4
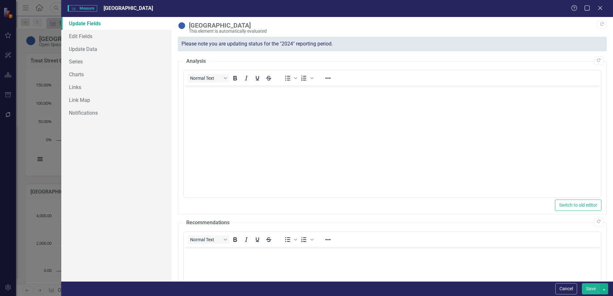
scroll to position [0, 0]
click at [79, 59] on link "Series" at bounding box center [116, 61] width 110 height 13
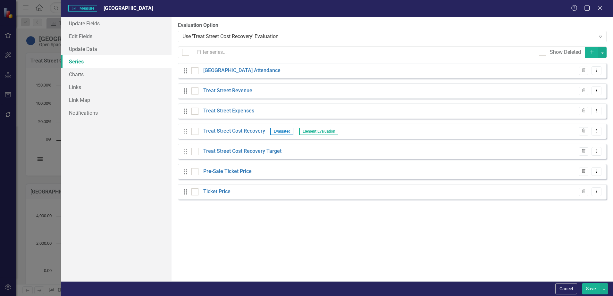
click at [583, 171] on icon "Trash" at bounding box center [584, 172] width 5 height 4
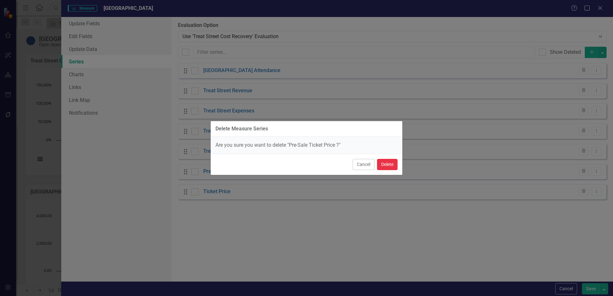
click at [386, 165] on button "Delete" at bounding box center [387, 164] width 21 height 11
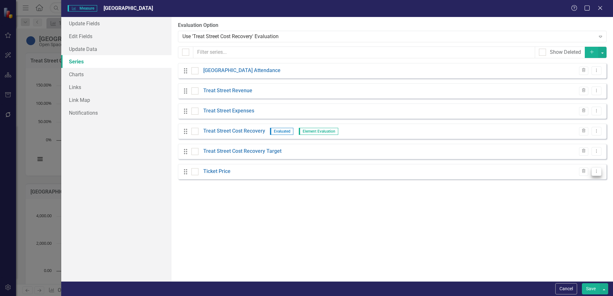
click at [596, 174] on icon "Dropdown Menu" at bounding box center [596, 171] width 5 height 4
click at [572, 183] on link "Edit Edit Measure Series" at bounding box center [565, 182] width 73 height 12
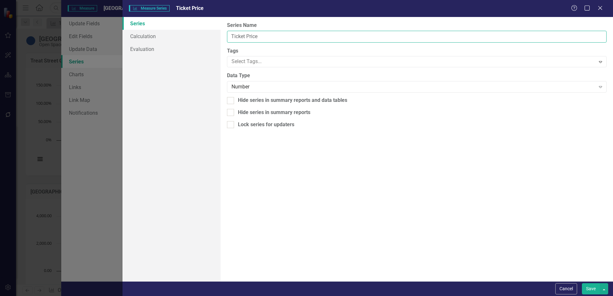
click at [230, 37] on input "Ticket Price" at bounding box center [417, 37] width 380 height 12
click at [310, 37] on input "General Admission Ticket Price" at bounding box center [417, 37] width 380 height 12
type input "General Admission Ticket Price - No Costume"
click at [591, 291] on button "Save" at bounding box center [591, 289] width 18 height 11
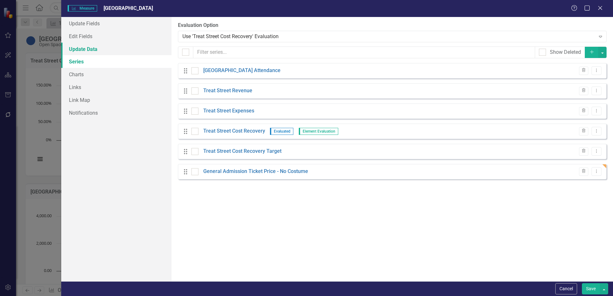
click at [89, 46] on link "Update Data" at bounding box center [116, 49] width 110 height 13
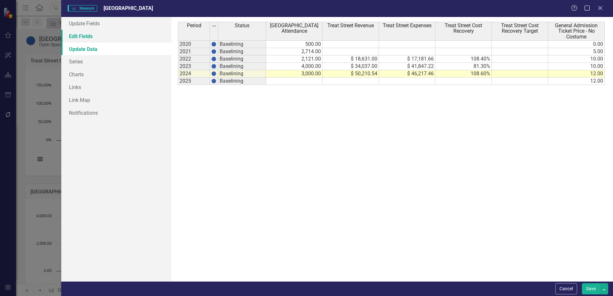
click at [86, 38] on link "Edit Fields" at bounding box center [116, 36] width 110 height 13
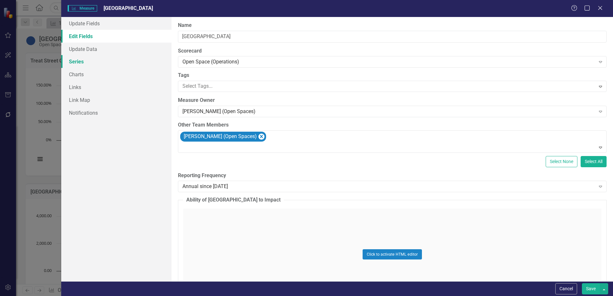
click at [80, 56] on link "Series" at bounding box center [116, 61] width 110 height 13
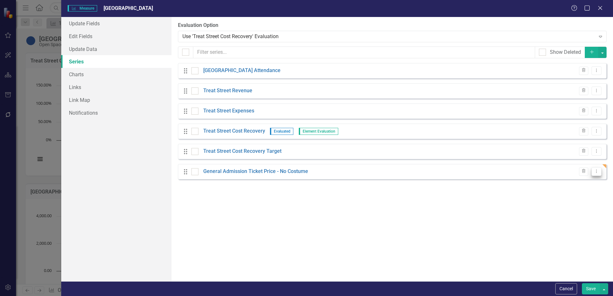
click at [597, 173] on icon at bounding box center [597, 171] width 1 height 3
click at [578, 181] on link "Edit Edit Measure Series" at bounding box center [565, 182] width 73 height 12
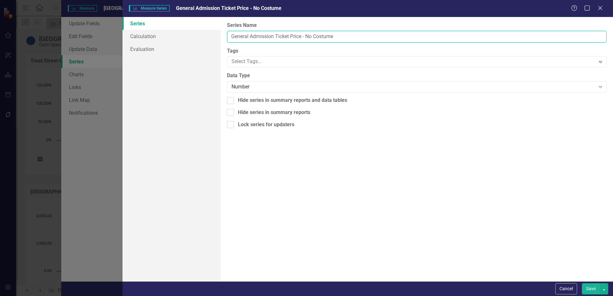
click at [276, 37] on input "General Admission Ticket Price - No Costume" at bounding box center [417, 37] width 380 height 12
type input "General Admission Adult Ticket Price - No Costume"
click at [594, 288] on button "Save" at bounding box center [591, 289] width 18 height 11
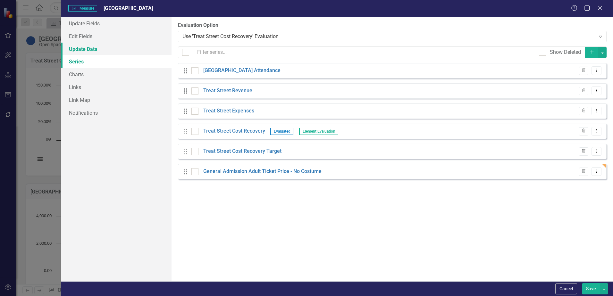
click at [89, 45] on link "Update Data" at bounding box center [116, 49] width 110 height 13
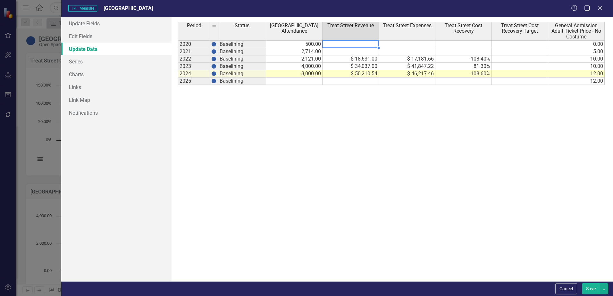
click at [364, 45] on td at bounding box center [351, 44] width 56 height 8
click at [371, 52] on td at bounding box center [351, 51] width 56 height 7
click at [394, 52] on td at bounding box center [407, 51] width 56 height 7
click at [28, 51] on div "Measure Measure Treat Street Help Maximize Close Update Fields Edit Fields Upda…" at bounding box center [306, 148] width 613 height 296
click at [601, 6] on icon "Close" at bounding box center [600, 8] width 8 height 6
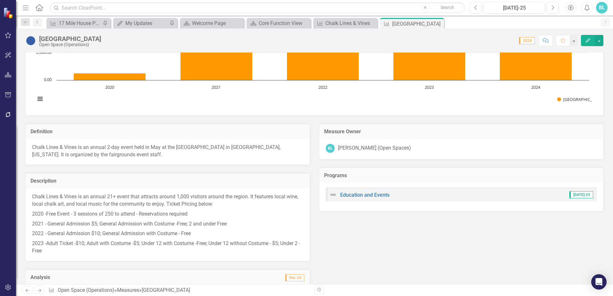
scroll to position [190, 0]
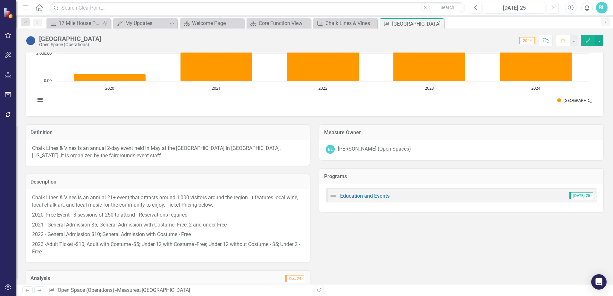
click at [587, 39] on icon "Edit" at bounding box center [588, 40] width 6 height 4
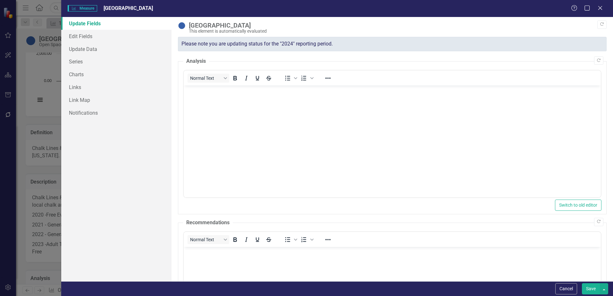
scroll to position [0, 0]
click at [123, 39] on link "Edit Fields" at bounding box center [116, 36] width 110 height 13
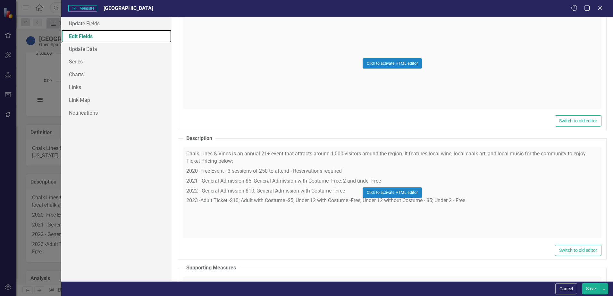
scroll to position [225, 0]
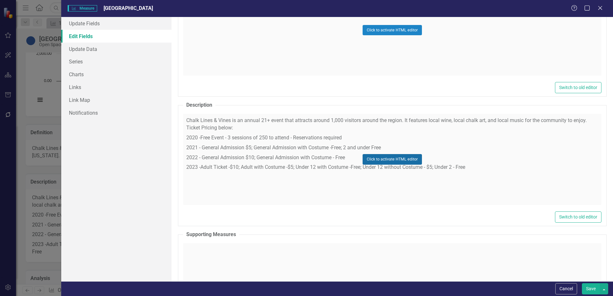
click at [403, 159] on button "Click to activate HTML editor" at bounding box center [392, 159] width 59 height 10
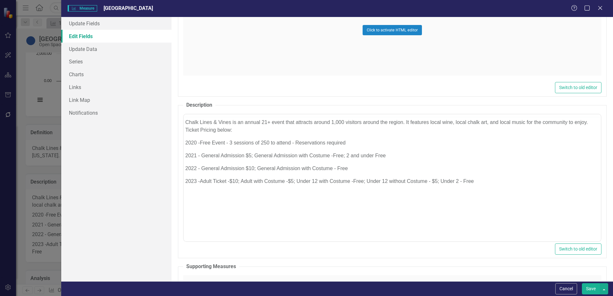
scroll to position [0, 0]
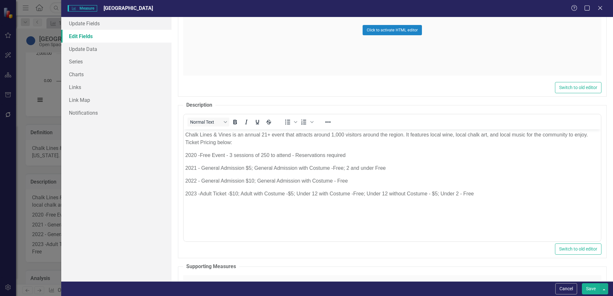
click at [479, 193] on p "2023 -Adult Ticket -$10; Adult with Costume -$5; Under 12 with Costume -Free; U…" at bounding box center [392, 194] width 414 height 8
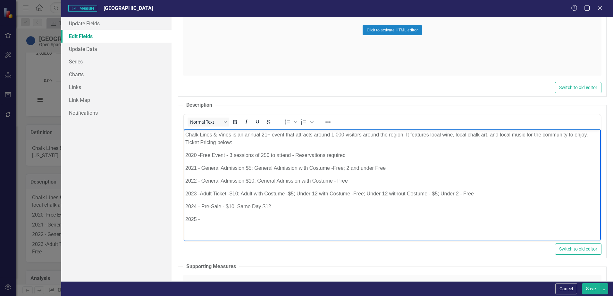
click at [261, 207] on span "2024 - Pre-Sale - $10; Same Day $12" at bounding box center [228, 206] width 86 height 5
drag, startPoint x: 201, startPoint y: 206, endPoint x: 292, endPoint y: 206, distance: 90.8
click at [292, 206] on p "2024 - Pre-Sale - $10; Same Day - $12" at bounding box center [392, 207] width 414 height 8
copy span "Pre-Sale - $10; Same Day - $12"
click at [213, 223] on p "2025 -" at bounding box center [392, 220] width 414 height 8
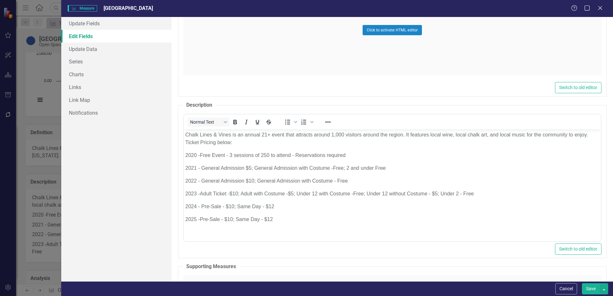
click at [592, 290] on button "Save" at bounding box center [591, 289] width 18 height 11
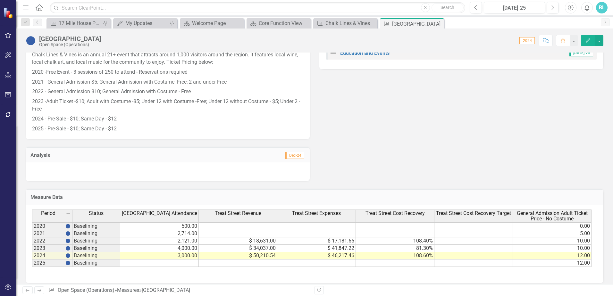
scroll to position [338, 0]
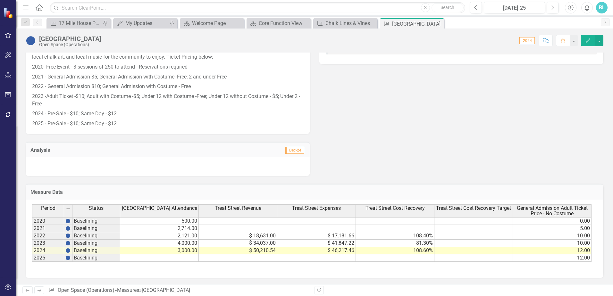
click at [333, 220] on td at bounding box center [316, 221] width 79 height 8
click at [337, 228] on td at bounding box center [316, 228] width 79 height 7
click at [400, 224] on td at bounding box center [395, 221] width 79 height 8
click at [407, 229] on td at bounding box center [395, 228] width 79 height 7
drag, startPoint x: 179, startPoint y: 153, endPoint x: 252, endPoint y: 152, distance: 73.1
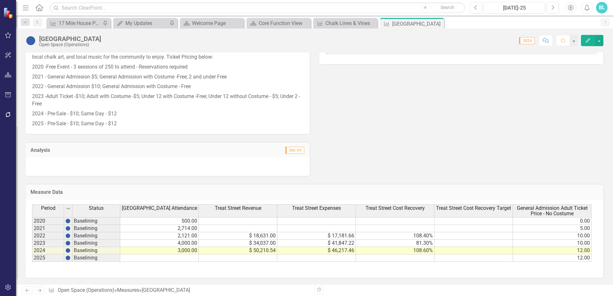
click at [252, 152] on td "Dec-24" at bounding box center [236, 151] width 137 height 8
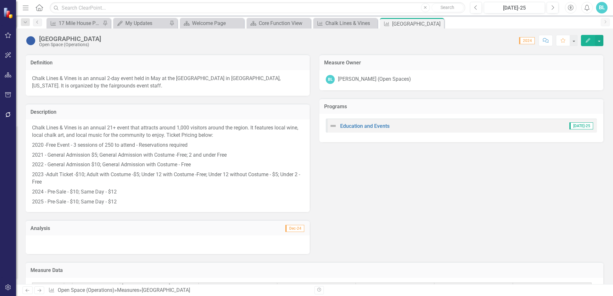
scroll to position [210, 0]
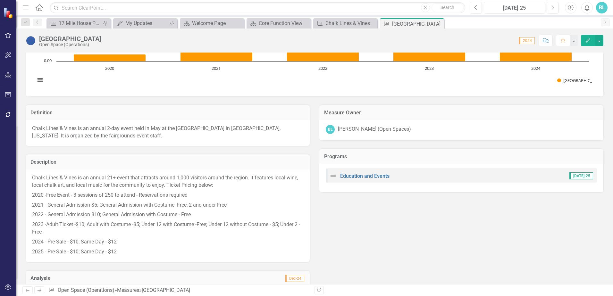
click at [592, 39] on button "Edit" at bounding box center [588, 40] width 14 height 11
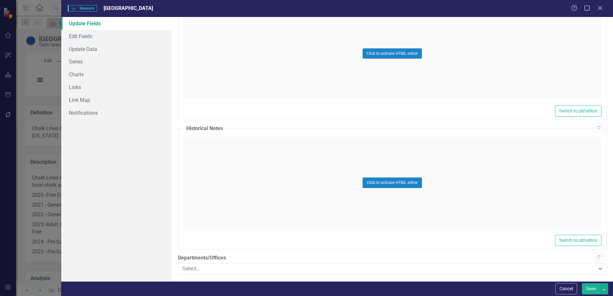
scroll to position [647, 0]
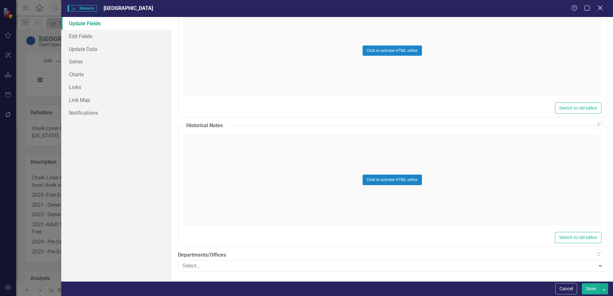
click at [600, 8] on icon "Close" at bounding box center [600, 8] width 8 height 6
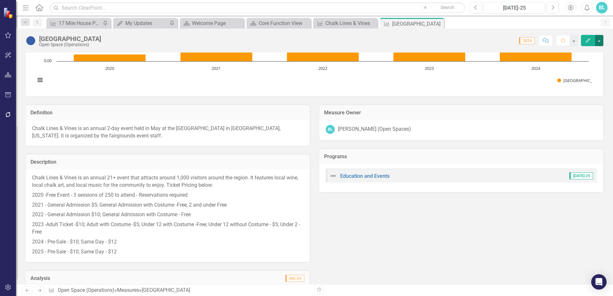
click at [601, 40] on button "button" at bounding box center [599, 40] width 8 height 11
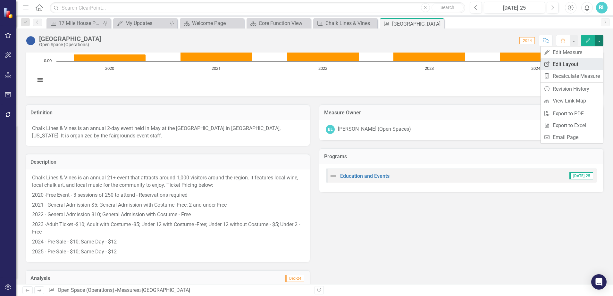
click at [580, 61] on link "Edit Report Edit Layout" at bounding box center [572, 64] width 63 height 12
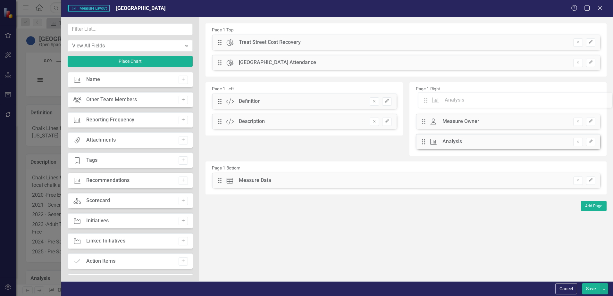
drag, startPoint x: 221, startPoint y: 144, endPoint x: 432, endPoint y: 102, distance: 214.8
click at [586, 287] on button "Save" at bounding box center [591, 289] width 18 height 11
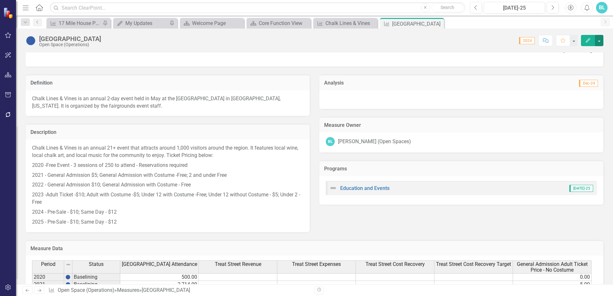
scroll to position [257, 0]
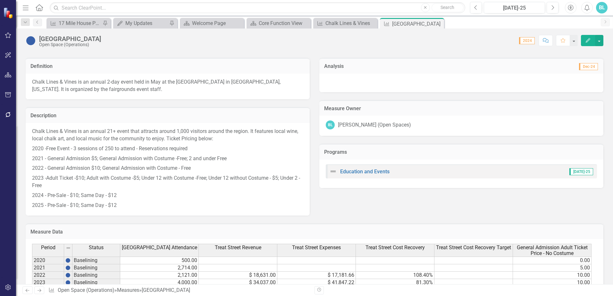
click at [590, 42] on icon "Edit" at bounding box center [588, 40] width 6 height 4
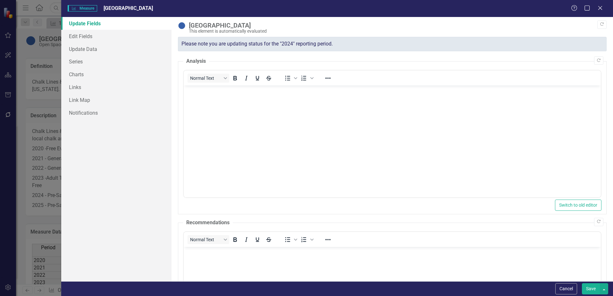
scroll to position [0, 0]
click at [86, 38] on link "Edit Fields" at bounding box center [116, 36] width 110 height 13
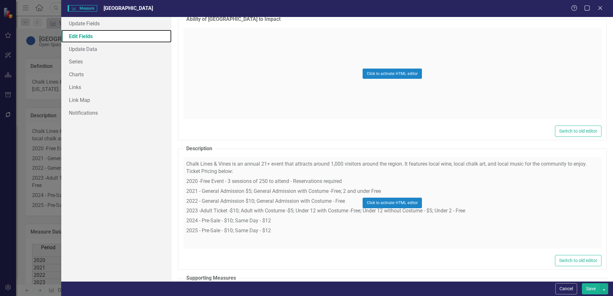
scroll to position [192, 0]
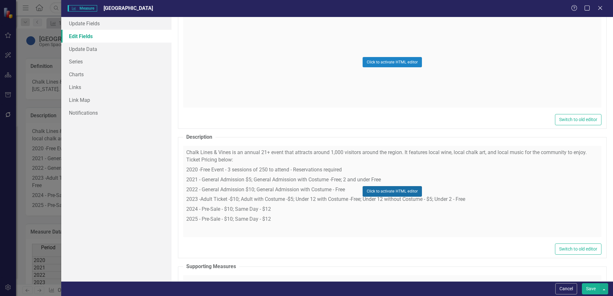
click at [403, 190] on button "Click to activate HTML editor" at bounding box center [392, 191] width 59 height 10
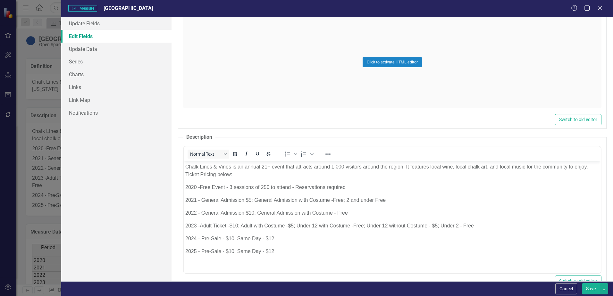
scroll to position [0, 0]
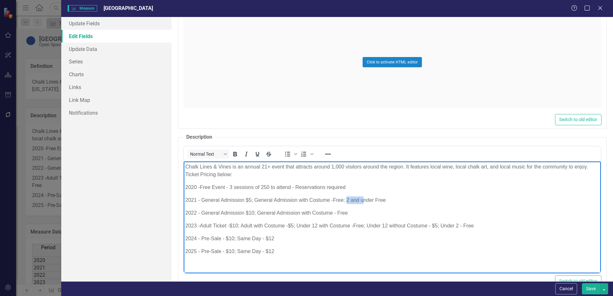
drag, startPoint x: 346, startPoint y: 200, endPoint x: 363, endPoint y: 200, distance: 17.7
click at [363, 200] on span "2021 - General Admission $5; General Admission with Costume -Free; 2 and under …" at bounding box center [285, 200] width 200 height 5
click at [361, 200] on span "2021 - General Admission $5; General Admission with Costume -Free; Under Free" at bounding box center [278, 200] width 187 height 5
drag, startPoint x: 347, startPoint y: 200, endPoint x: 383, endPoint y: 199, distance: 35.9
click at [383, 199] on p "2021 - General Admission $5; General Admission with Costume -Free; Under 2 - Fr…" at bounding box center [392, 201] width 414 height 8
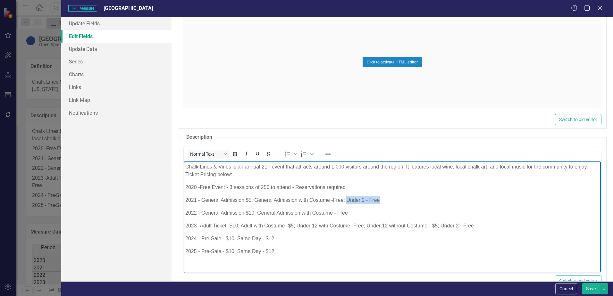
copy span "Under 2 - Free"
click at [277, 239] on p "2024 - Pre-Sale - $10; Same Day - $12" at bounding box center [392, 239] width 414 height 8
click at [282, 251] on p "2025 - Pre-Sale - $10; Same Day - $12" at bounding box center [392, 252] width 414 height 8
click at [590, 290] on button "Save" at bounding box center [591, 289] width 18 height 11
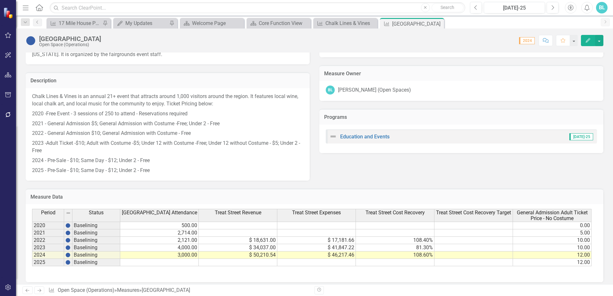
scroll to position [296, 0]
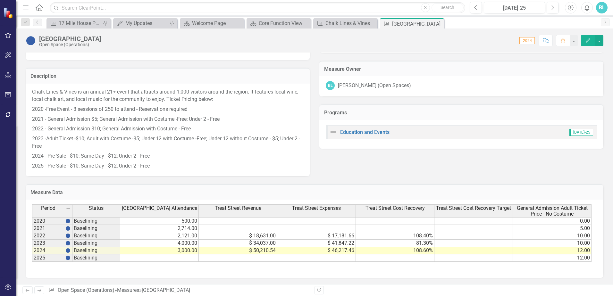
click at [581, 35] on button "Edit" at bounding box center [588, 40] width 14 height 11
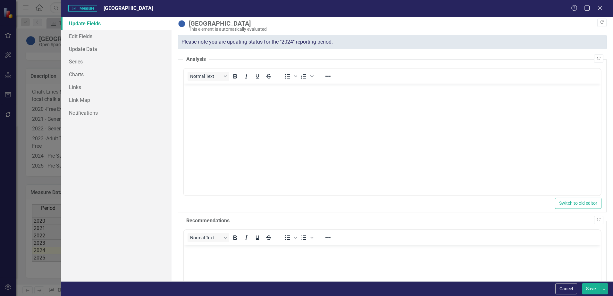
scroll to position [0, 0]
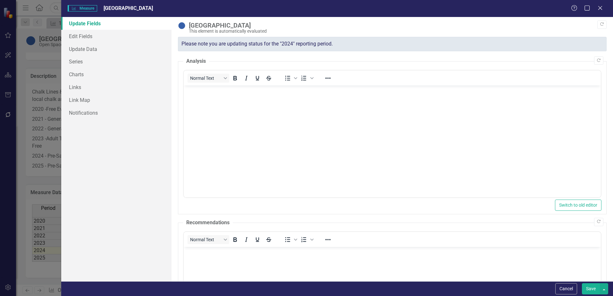
click at [587, 290] on button "Save" at bounding box center [591, 289] width 18 height 11
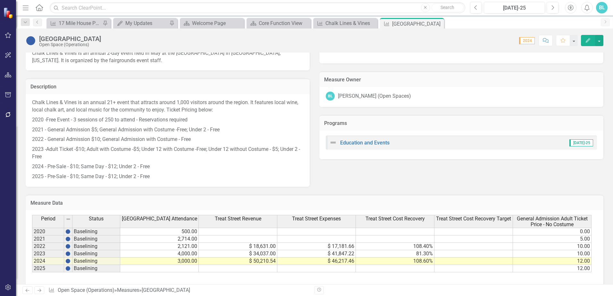
scroll to position [296, 0]
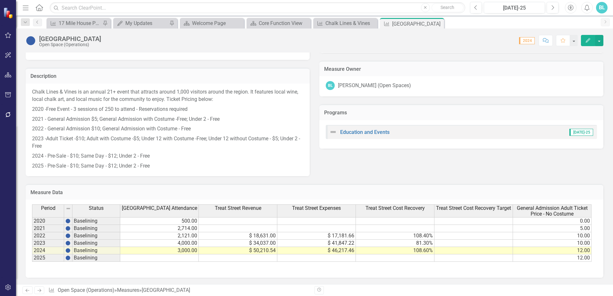
click at [586, 39] on icon "Edit" at bounding box center [588, 40] width 6 height 4
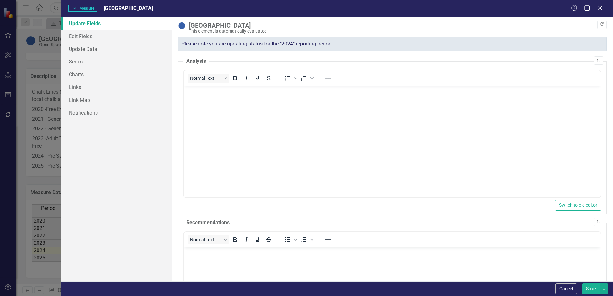
scroll to position [0, 0]
click at [115, 49] on link "Update Data" at bounding box center [116, 49] width 110 height 13
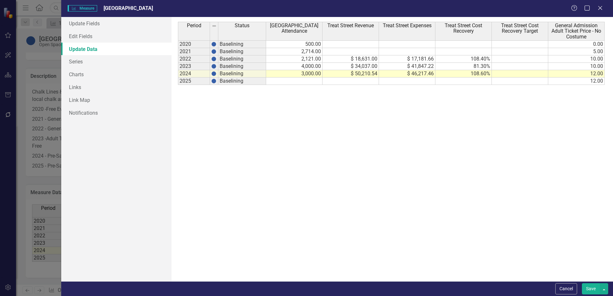
click at [349, 46] on td at bounding box center [351, 44] width 56 height 8
click at [349, 44] on td at bounding box center [351, 44] width 56 height 8
type textarea "1661"
click at [401, 43] on td at bounding box center [407, 44] width 56 height 8
click at [412, 45] on td at bounding box center [407, 44] width 56 height 8
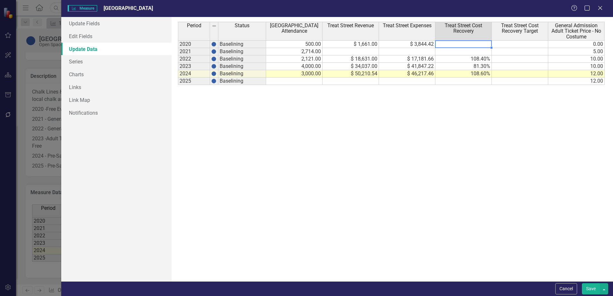
click at [460, 43] on td at bounding box center [464, 44] width 56 height 8
click at [362, 50] on td at bounding box center [351, 51] width 56 height 7
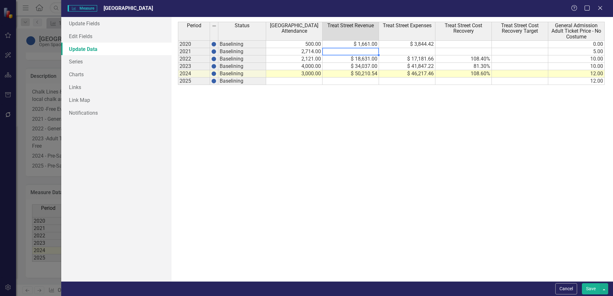
click at [368, 52] on td at bounding box center [351, 51] width 56 height 7
click at [399, 52] on td at bounding box center [407, 51] width 56 height 7
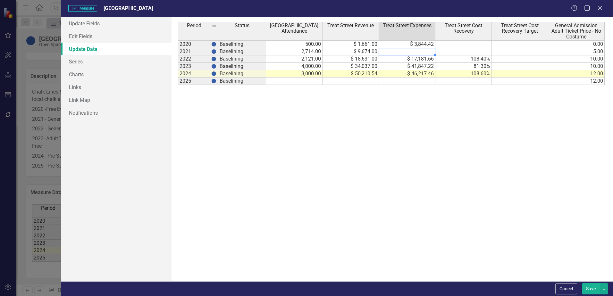
click at [416, 53] on td at bounding box center [407, 51] width 56 height 7
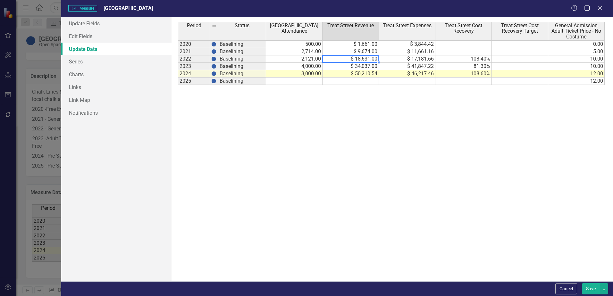
click at [371, 61] on td "$ 18,631.00" at bounding box center [351, 58] width 56 height 7
click at [373, 59] on td "$ 18,631.00" at bounding box center [351, 58] width 56 height 7
click at [419, 59] on td "$ 17,181.66" at bounding box center [407, 58] width 56 height 7
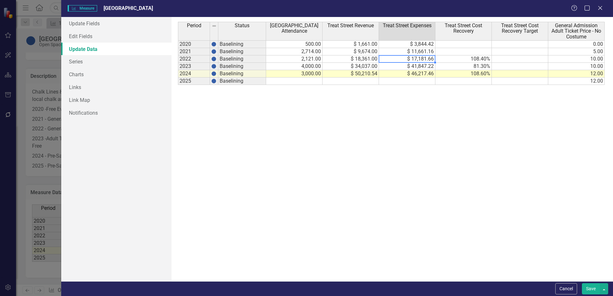
click at [419, 60] on td "$ 17,181.66" at bounding box center [407, 58] width 56 height 7
click at [420, 66] on td "$ 41,847.22" at bounding box center [407, 66] width 56 height 7
type textarea "46217.46"
click at [428, 58] on td "$ 16,190.36" at bounding box center [407, 58] width 56 height 7
click at [486, 58] on td "108.40%" at bounding box center [464, 58] width 56 height 7
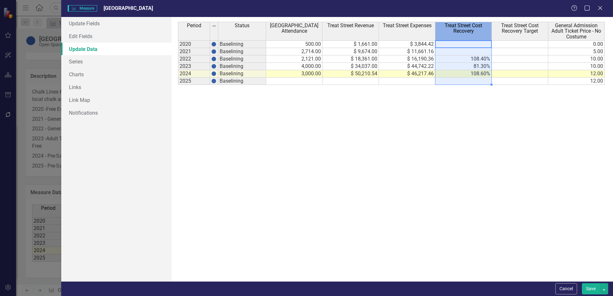
click at [473, 35] on th "Treat Street Cost Recovery" at bounding box center [464, 31] width 56 height 19
click at [357, 70] on tbody "2020 Baselining 500.00 $ 1,661.00 $ 3,844.42 0.00 2021 Baselining 2,714.00 $ 9,…" at bounding box center [391, 62] width 427 height 45
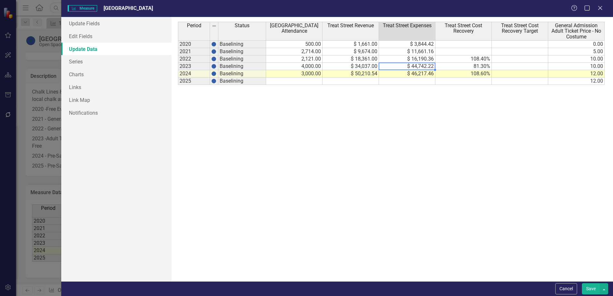
click at [404, 66] on td "$ 44,742.22" at bounding box center [407, 66] width 56 height 7
click at [591, 289] on button "Save" at bounding box center [591, 289] width 18 height 11
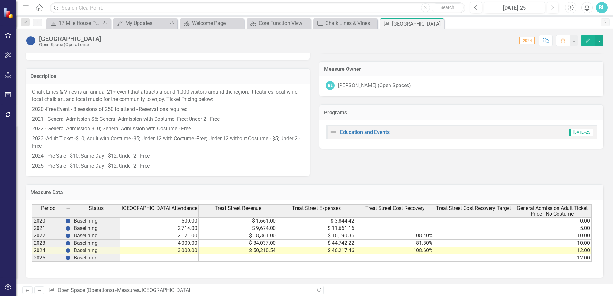
click at [586, 42] on icon "Edit" at bounding box center [588, 40] width 6 height 4
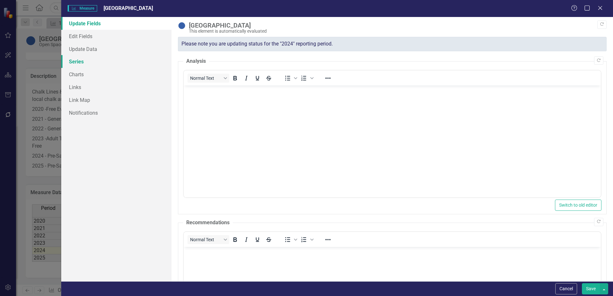
click at [100, 63] on link "Series" at bounding box center [116, 61] width 110 height 13
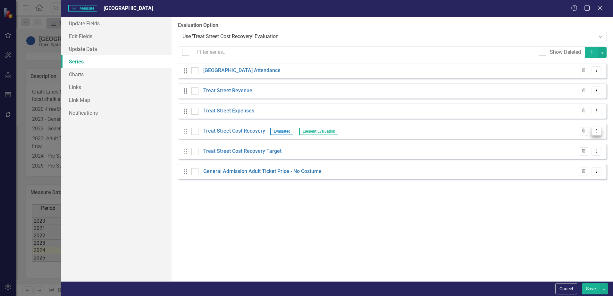
click at [595, 133] on button "Dropdown Menu" at bounding box center [597, 131] width 10 height 9
click at [566, 143] on link "Edit Edit Measure Series" at bounding box center [565, 142] width 73 height 12
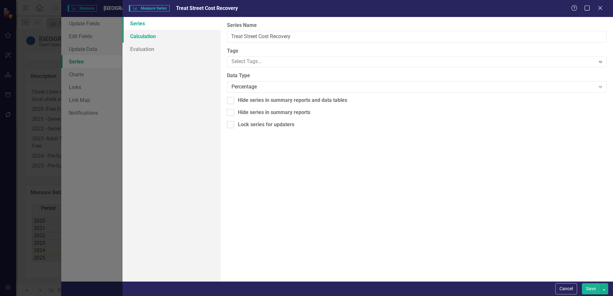
click at [145, 38] on link "Calculation" at bounding box center [172, 36] width 98 height 13
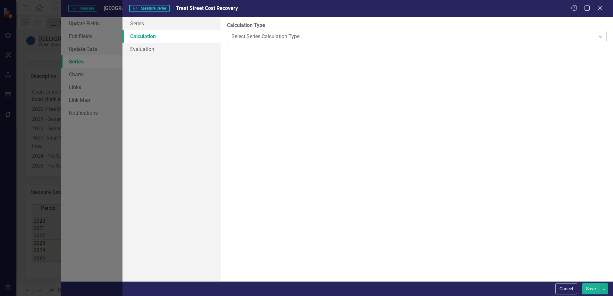
click at [294, 38] on div "Select Series Calculation Type" at bounding box center [414, 36] width 364 height 7
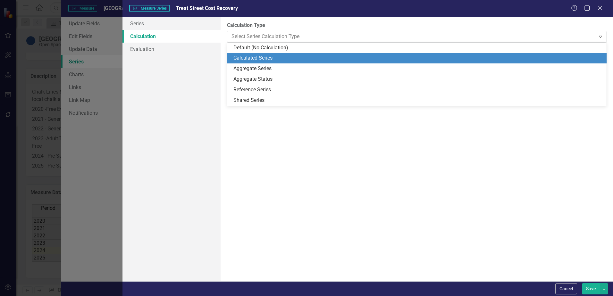
click at [283, 61] on div "Calculated Series" at bounding box center [419, 58] width 370 height 7
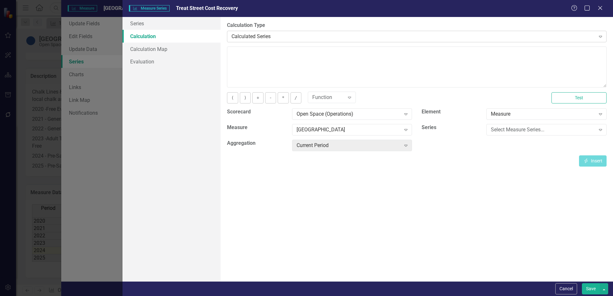
click at [282, 41] on div "Calculated Series Expand" at bounding box center [417, 37] width 380 height 12
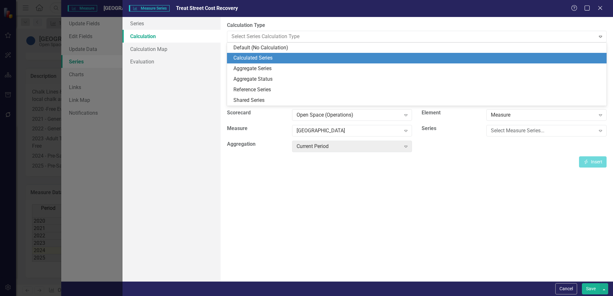
click at [273, 59] on div "Calculated Series" at bounding box center [419, 58] width 370 height 7
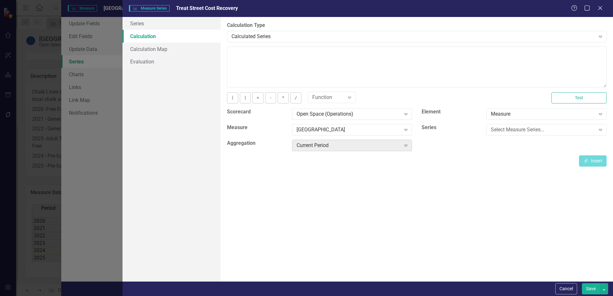
click at [369, 147] on div "Current Period" at bounding box center [349, 145] width 104 height 7
click at [331, 98] on div "Function" at bounding box center [328, 97] width 32 height 7
click at [263, 52] on textarea at bounding box center [417, 67] width 380 height 41
click at [153, 50] on link "Calculation Map" at bounding box center [172, 49] width 98 height 13
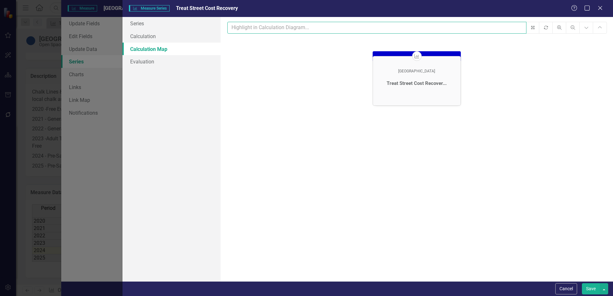
click at [285, 30] on input "text" at bounding box center [376, 28] width 299 height 12
click at [398, 75] on div "Treat Street Cost Recover..." at bounding box center [417, 83] width 88 height 29
click at [407, 82] on div "Treat Street Cost Recover..." at bounding box center [418, 84] width 60 height 6
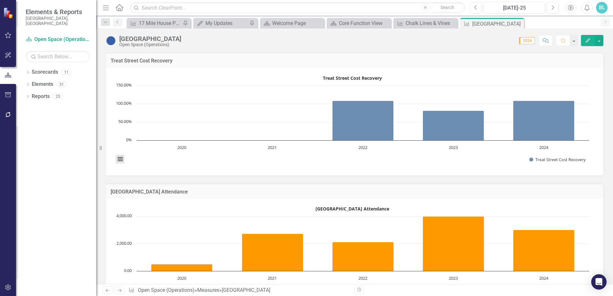
click at [117, 160] on button "View chart menu, Treat Street Cost Recovery" at bounding box center [120, 159] width 9 height 9
click at [117, 160] on div "Download PNG image Download JPEG image Download PDF document Download SVG vecto…" at bounding box center [146, 132] width 81 height 63
click at [572, 159] on button "Show Treat Street Cost Recovery" at bounding box center [558, 160] width 57 height 6
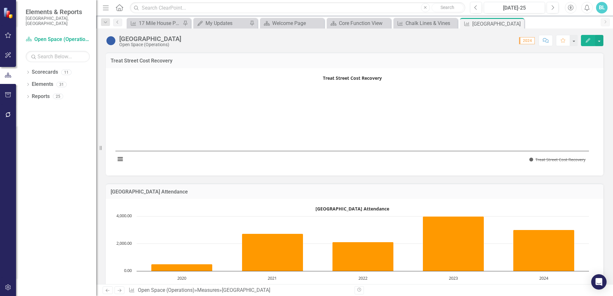
click at [572, 159] on button "Show Treat Street Cost Recovery" at bounding box center [558, 160] width 57 height 6
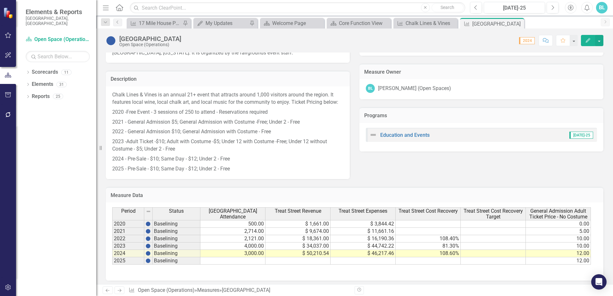
scroll to position [296, 0]
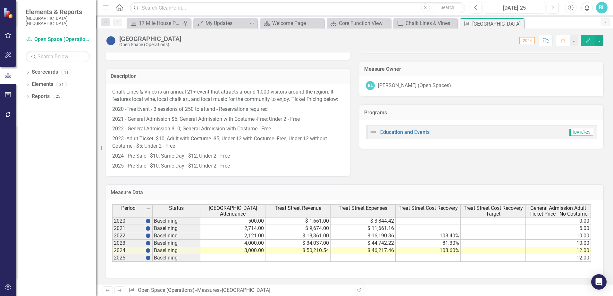
click at [440, 222] on td at bounding box center [428, 221] width 65 height 8
click at [590, 41] on icon "Edit" at bounding box center [588, 40] width 6 height 4
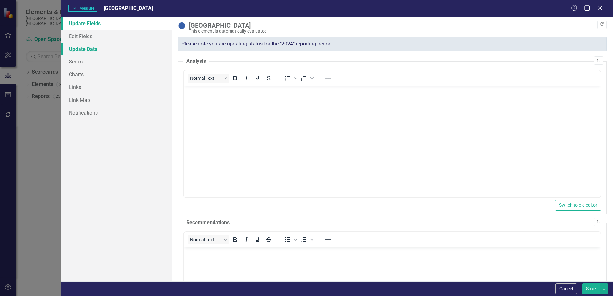
scroll to position [0, 0]
click at [93, 50] on link "Update Data" at bounding box center [116, 49] width 110 height 13
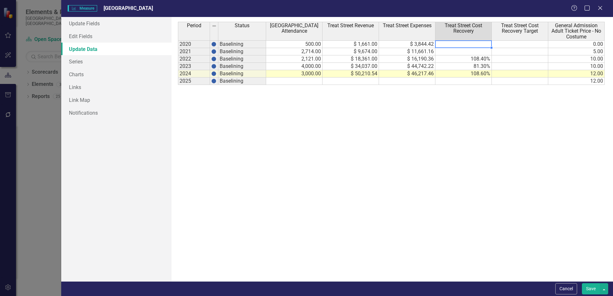
click at [456, 45] on td at bounding box center [464, 44] width 56 height 8
type textarea "="
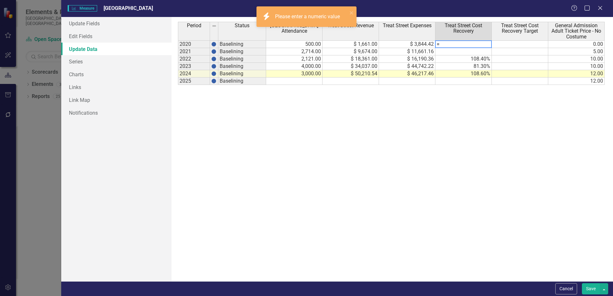
click at [372, 44] on td "$ 1,661.00" at bounding box center [351, 44] width 56 height 8
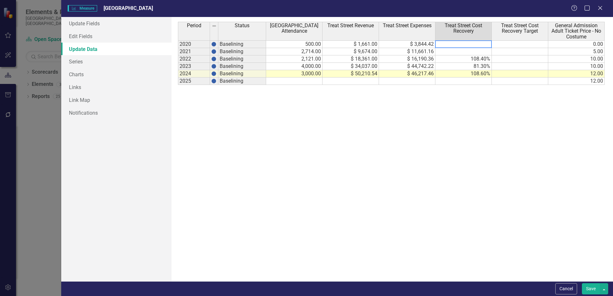
click at [460, 44] on textarea at bounding box center [463, 44] width 57 height 8
type textarea "43"
click at [471, 44] on td "43.00%" at bounding box center [464, 44] width 56 height 8
type textarea "43.21"
click at [470, 51] on td at bounding box center [464, 51] width 56 height 7
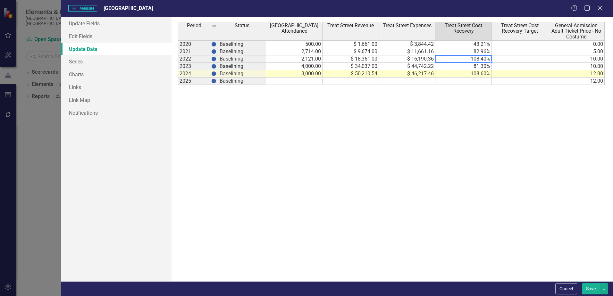
click at [474, 59] on td "108.40%" at bounding box center [464, 58] width 56 height 7
click at [475, 66] on td "81.30%" at bounding box center [464, 66] width 56 height 7
click at [484, 73] on td "108.60%" at bounding box center [464, 73] width 56 height 7
click at [485, 74] on td "108.60%" at bounding box center [464, 73] width 56 height 7
click at [484, 74] on td "108.60%" at bounding box center [464, 73] width 56 height 7
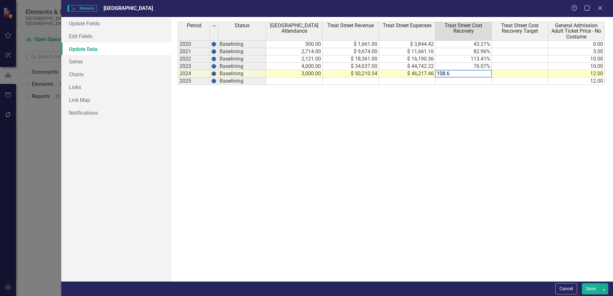
type textarea "108.64"
click at [595, 292] on button "Save" at bounding box center [591, 289] width 18 height 11
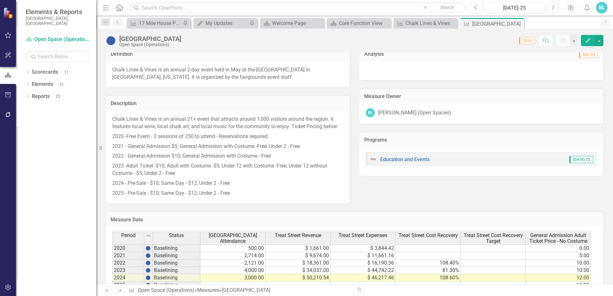
scroll to position [296, 0]
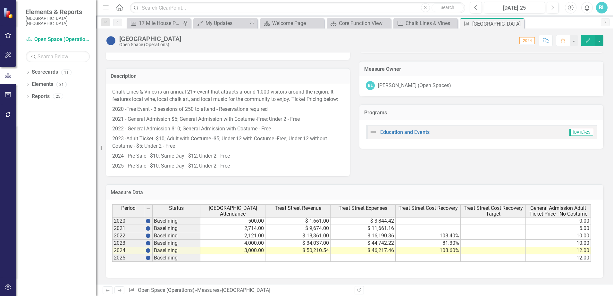
click at [587, 40] on icon "Edit" at bounding box center [588, 40] width 6 height 4
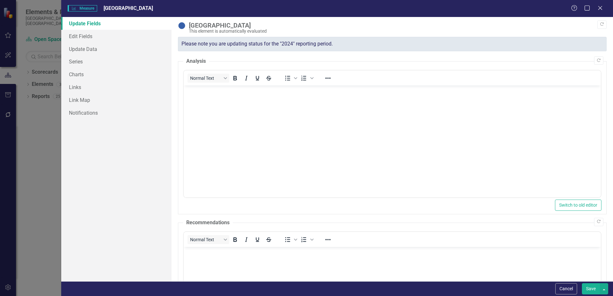
scroll to position [0, 0]
click at [95, 53] on link "Update Data" at bounding box center [116, 49] width 110 height 13
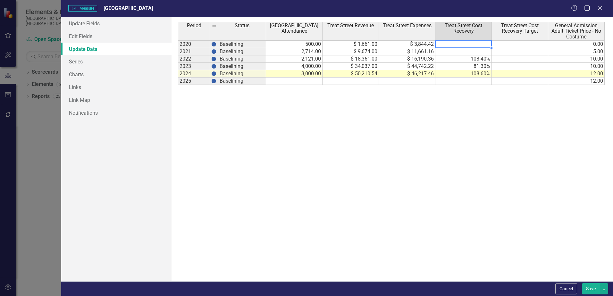
click at [478, 46] on td at bounding box center [464, 44] width 56 height 8
click at [469, 45] on td at bounding box center [464, 44] width 56 height 8
type textarea "43.21"
click at [479, 50] on td at bounding box center [464, 51] width 56 height 7
type textarea "108.4"
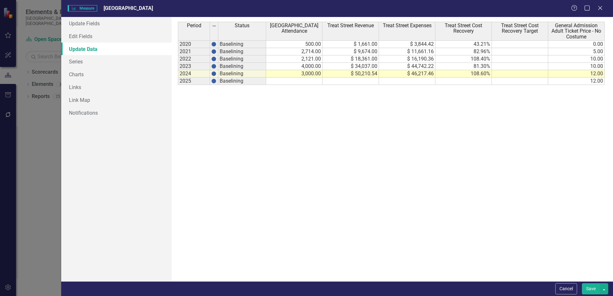
click at [589, 290] on button "Save" at bounding box center [591, 289] width 18 height 11
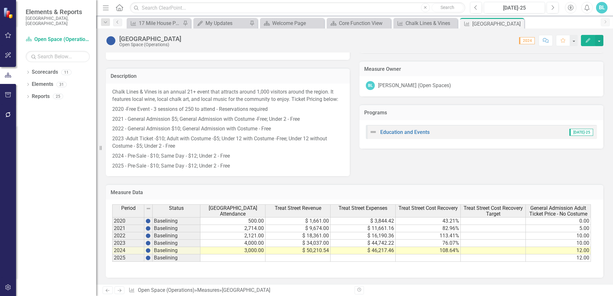
click at [493, 222] on td at bounding box center [493, 221] width 65 height 8
click at [588, 43] on button "Edit" at bounding box center [588, 40] width 14 height 11
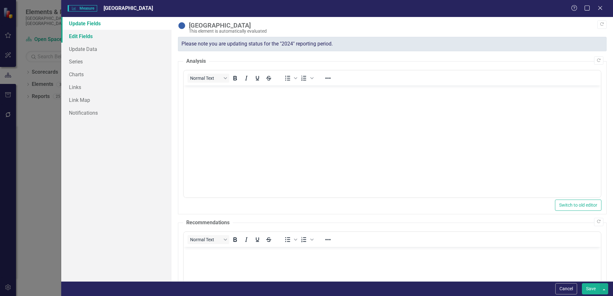
click at [85, 38] on link "Edit Fields" at bounding box center [116, 36] width 110 height 13
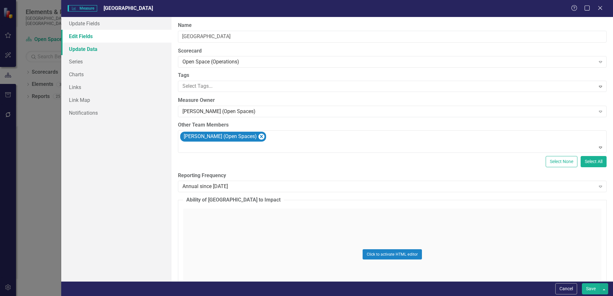
click at [86, 47] on link "Update Data" at bounding box center [116, 49] width 110 height 13
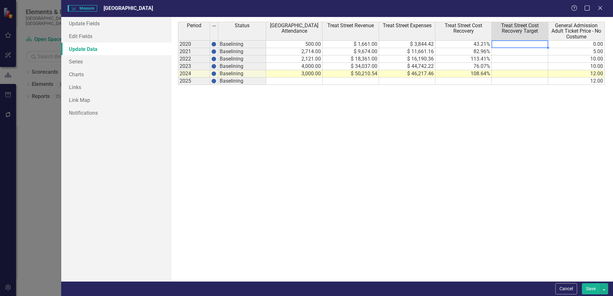
click at [507, 47] on td at bounding box center [520, 44] width 56 height 8
type textarea "80.00"
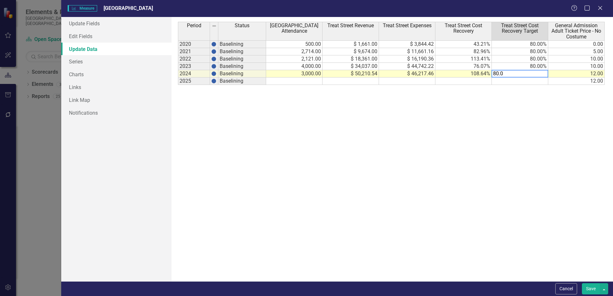
type textarea "80.00"
click at [589, 289] on button "Save" at bounding box center [591, 289] width 18 height 11
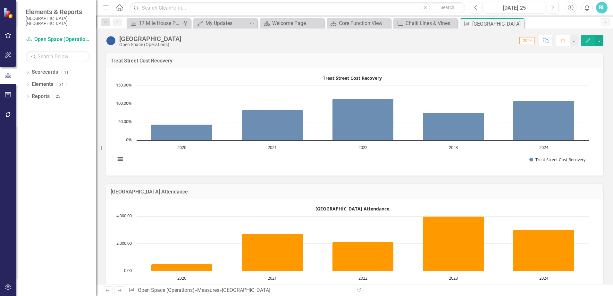
click at [584, 40] on button "Edit" at bounding box center [588, 40] width 14 height 11
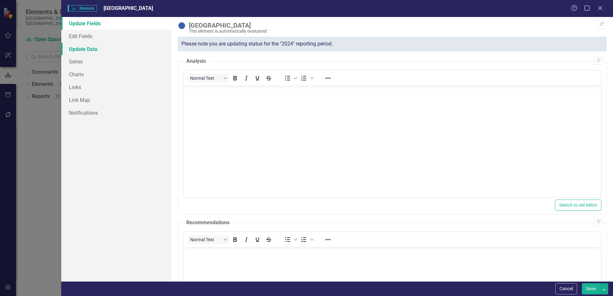
click at [89, 49] on link "Update Data" at bounding box center [116, 49] width 110 height 13
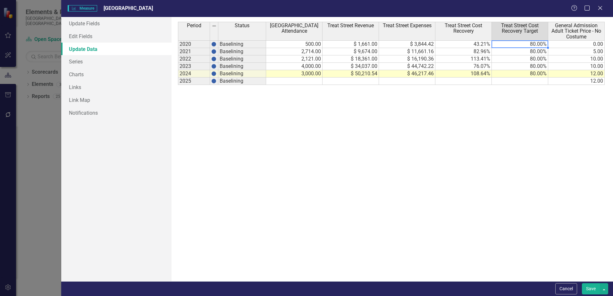
click at [518, 44] on td "80.00%" at bounding box center [520, 44] width 56 height 8
type textarea "80"
click at [592, 290] on button "Save" at bounding box center [591, 289] width 18 height 11
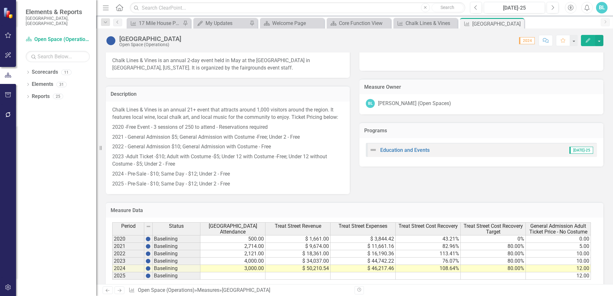
scroll to position [264, 0]
